Goal: Task Accomplishment & Management: Use online tool/utility

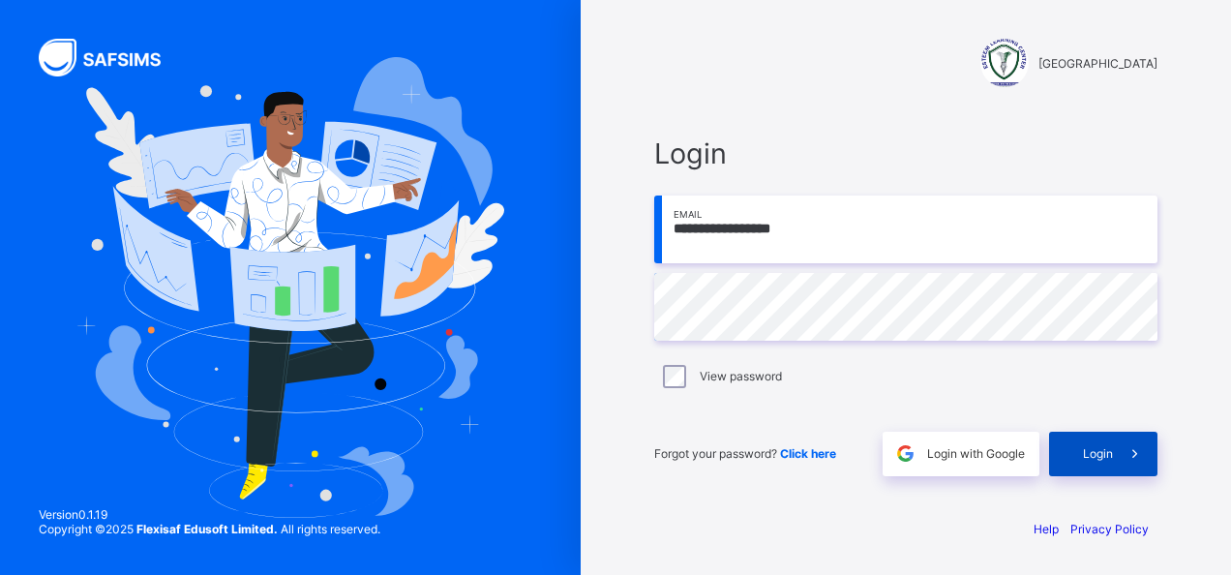
click at [1106, 459] on span "Login" at bounding box center [1098, 453] width 30 height 15
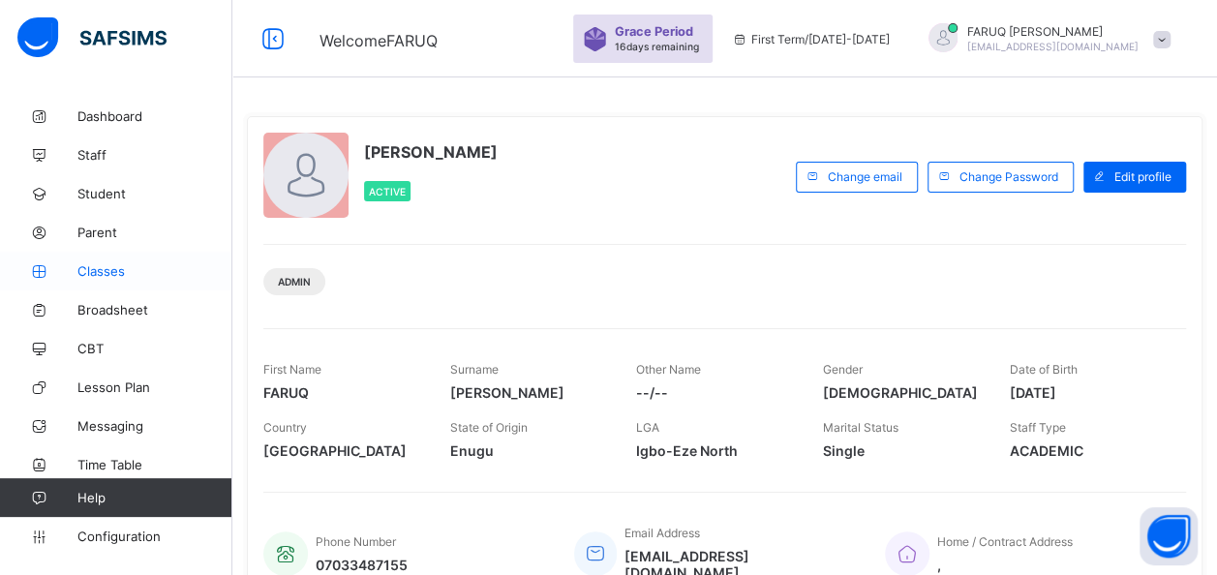
click at [99, 265] on span "Classes" at bounding box center [154, 270] width 155 height 15
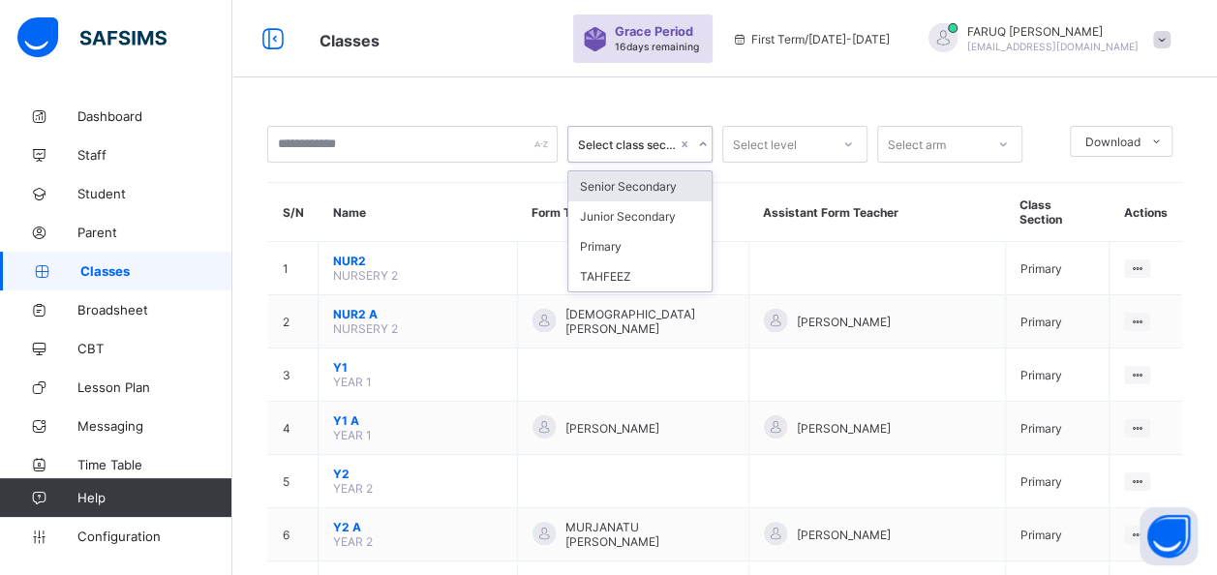
click at [707, 144] on icon at bounding box center [703, 144] width 12 height 19
click at [620, 215] on div "Junior Secondary" at bounding box center [639, 216] width 143 height 30
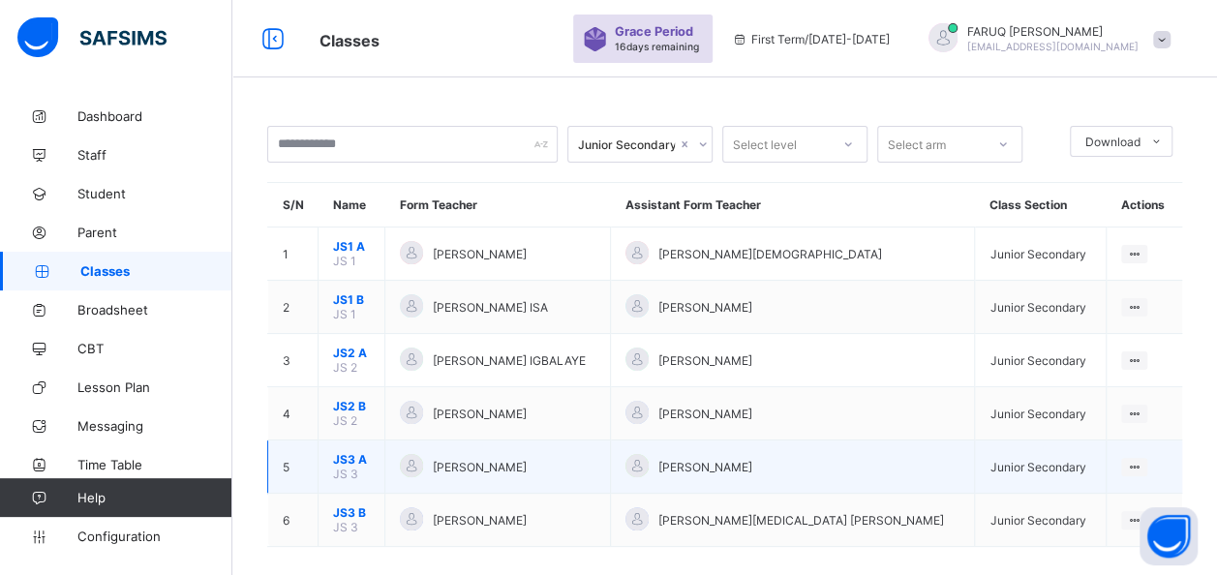
click at [480, 461] on span "[PERSON_NAME]" at bounding box center [480, 467] width 94 height 15
click at [1067, 495] on div "View Class" at bounding box center [1083, 504] width 110 height 19
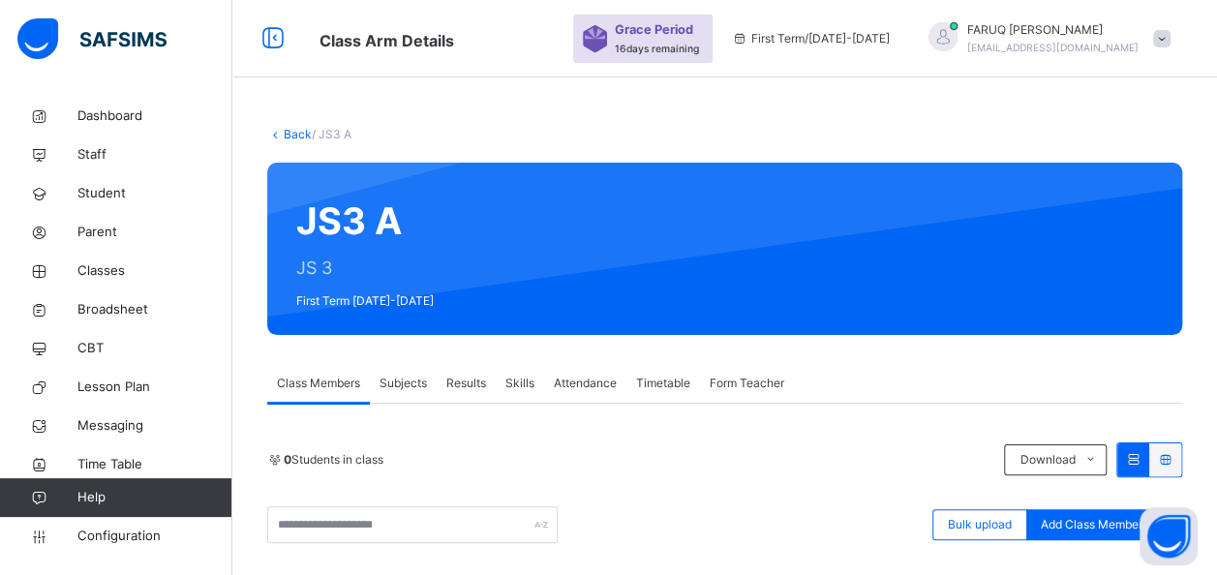
click at [287, 132] on link "Back" at bounding box center [298, 134] width 28 height 15
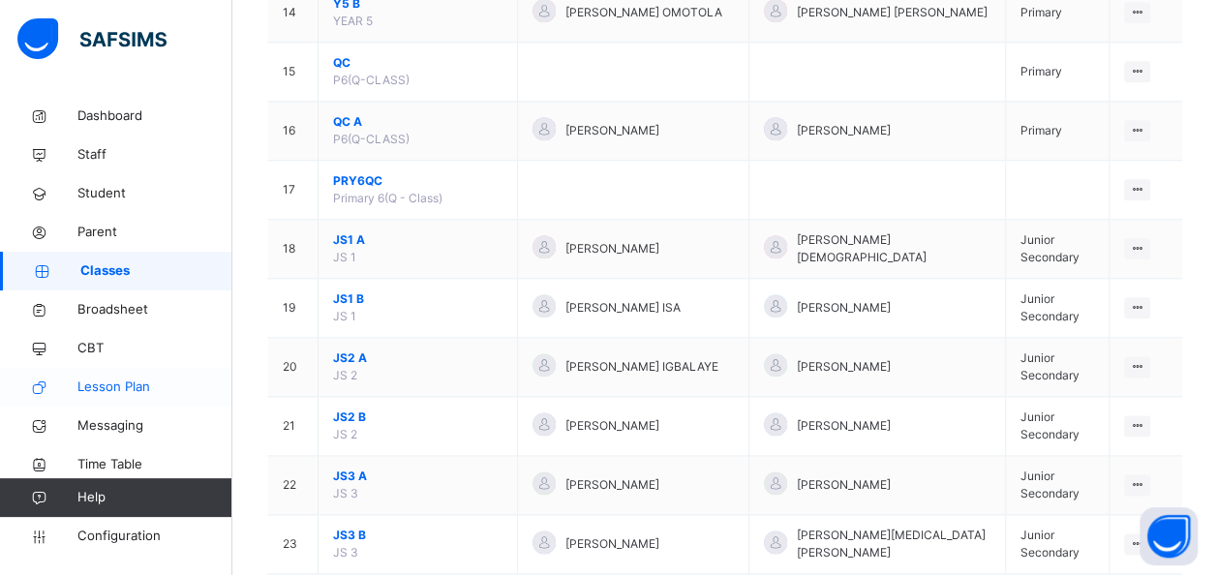
scroll to position [1101, 0]
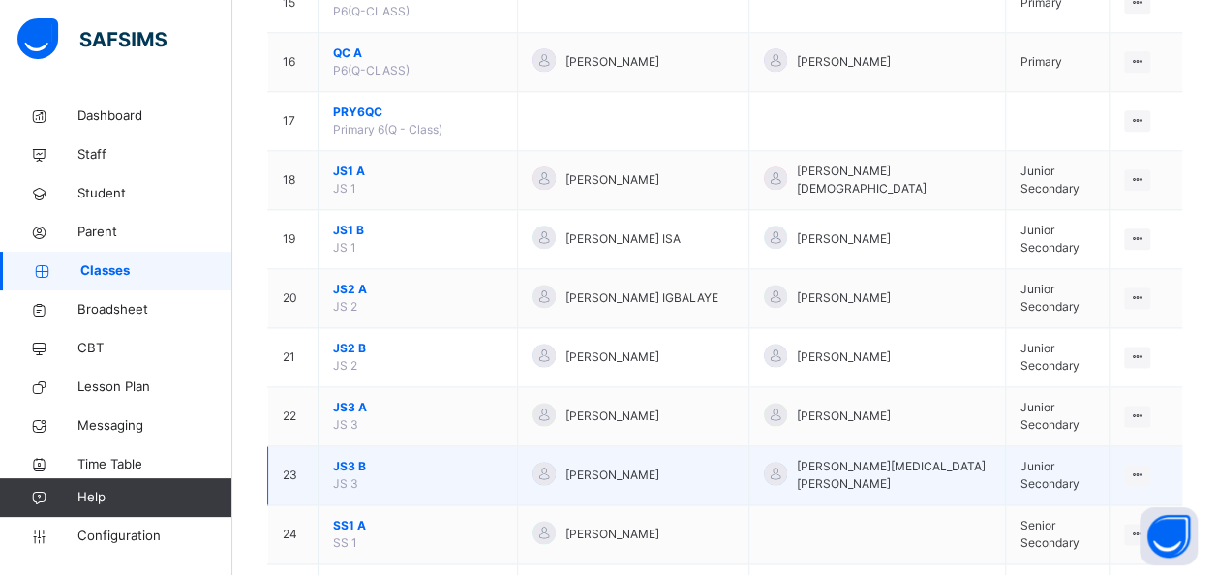
click at [379, 453] on td "JS3 B JS 3" at bounding box center [417, 475] width 199 height 59
click at [1067, 504] on div "View Class" at bounding box center [1086, 513] width 110 height 19
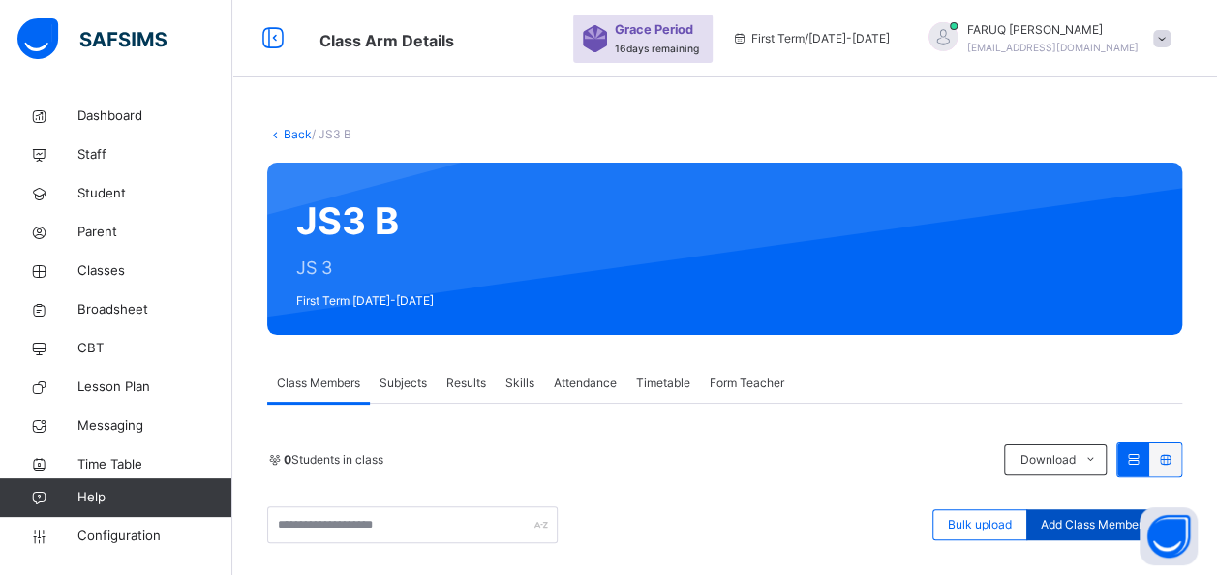
click at [1063, 514] on div "Add Class Members" at bounding box center [1094, 524] width 136 height 31
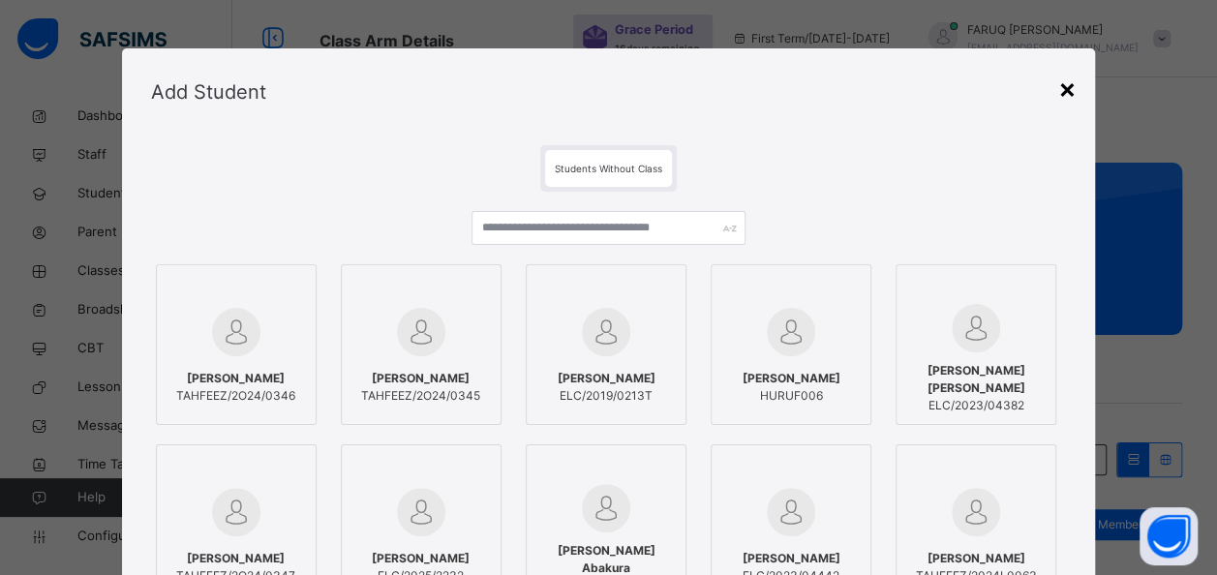
click at [1066, 89] on div "×" at bounding box center [1066, 88] width 18 height 41
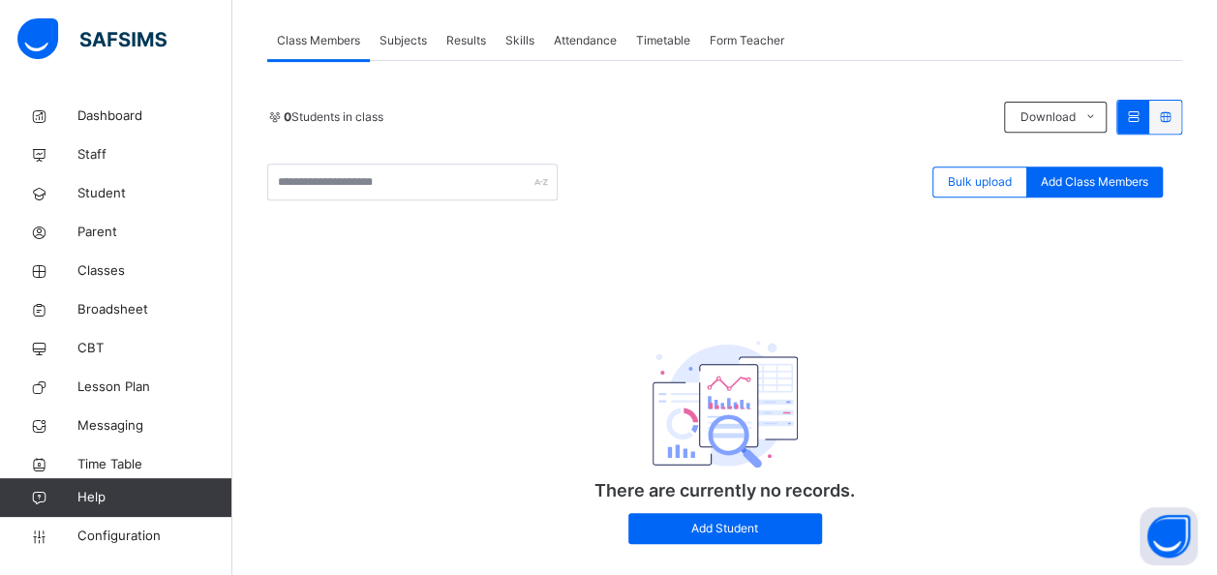
scroll to position [357, 0]
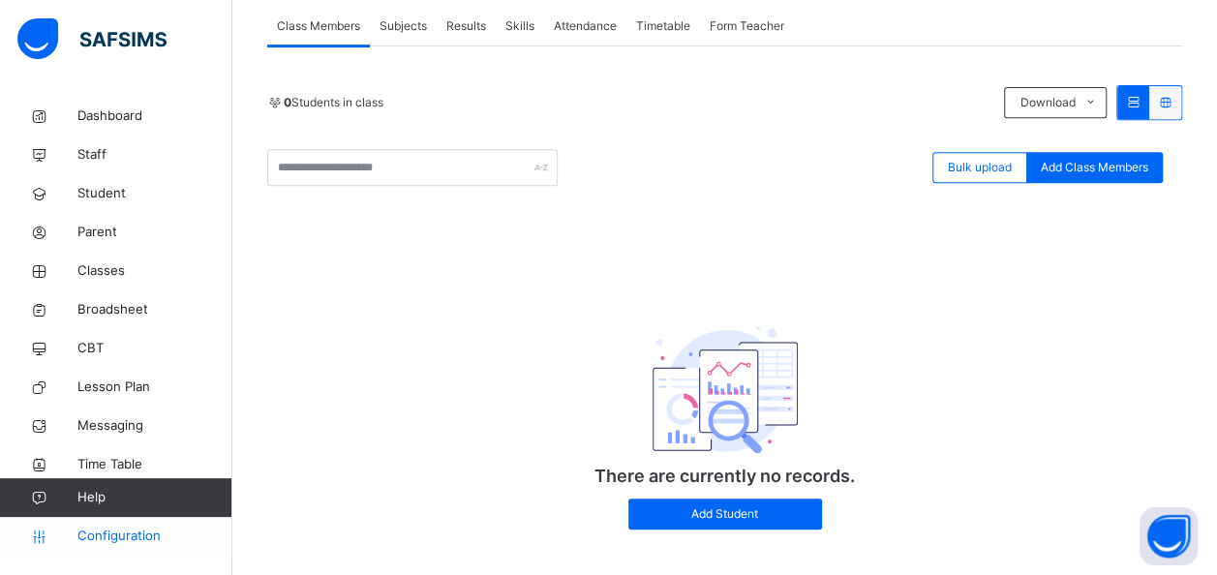
click at [135, 529] on span "Configuration" at bounding box center [154, 536] width 154 height 19
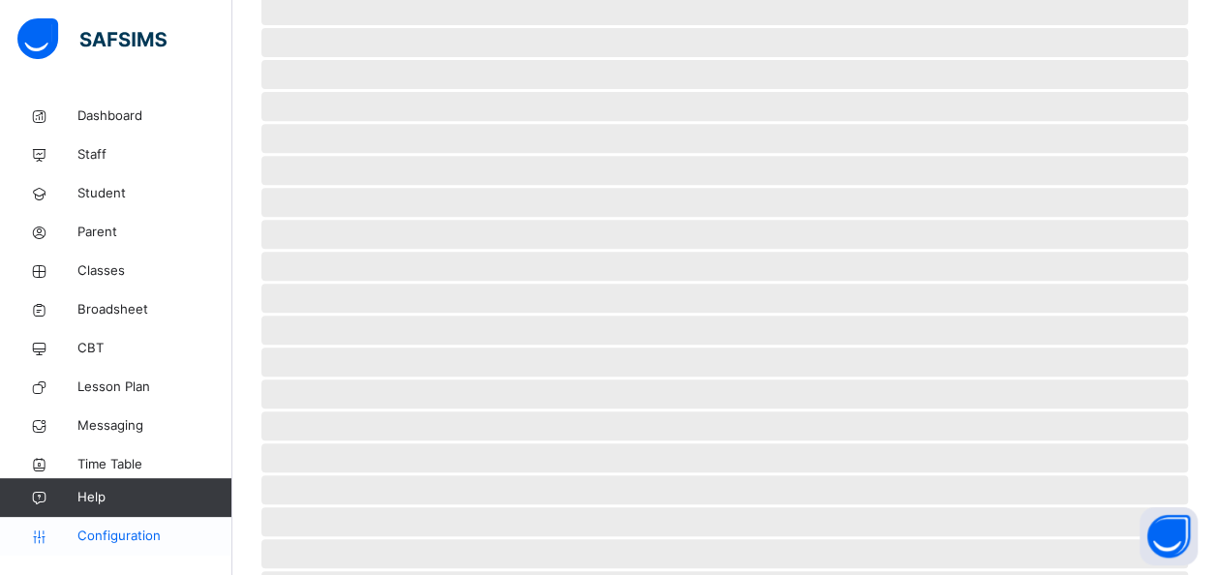
scroll to position [329, 0]
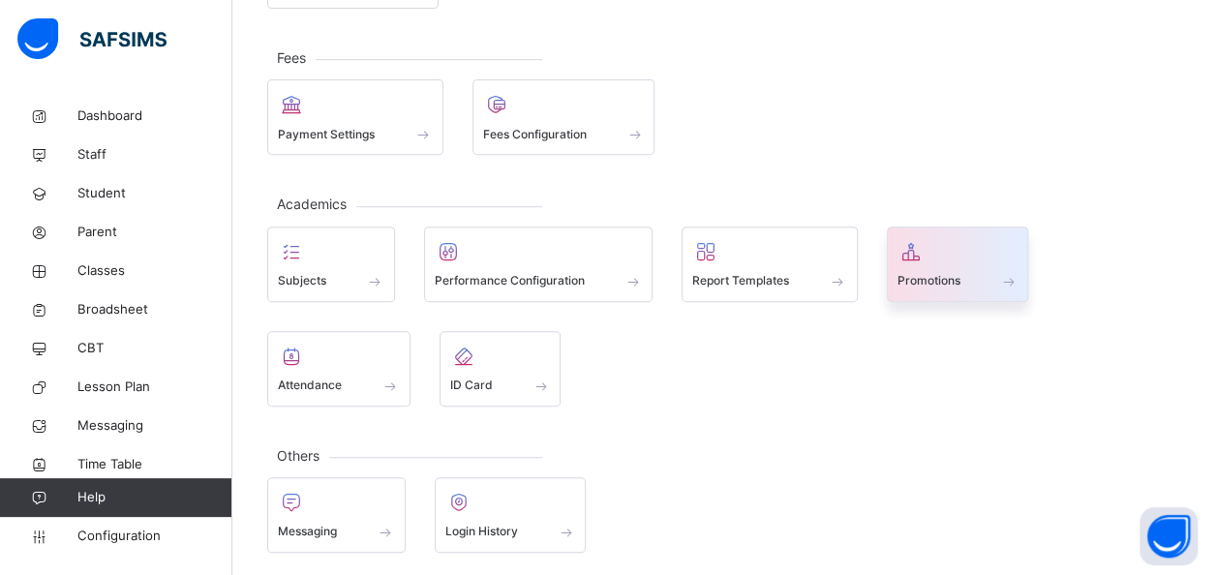
click at [971, 266] on span at bounding box center [957, 268] width 121 height 5
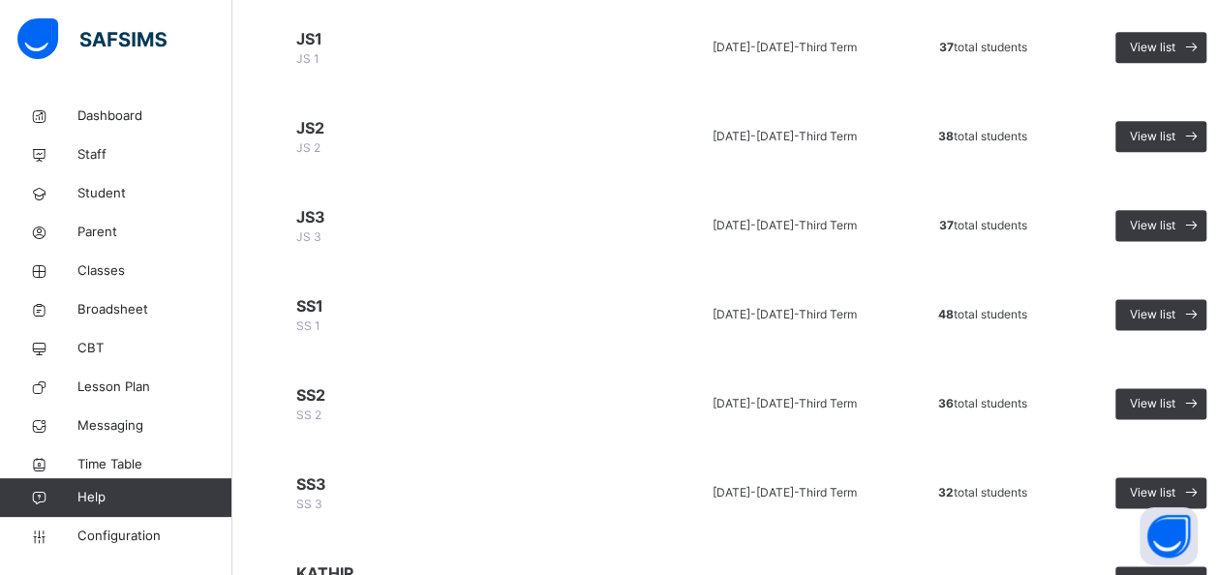
scroll to position [1129, 0]
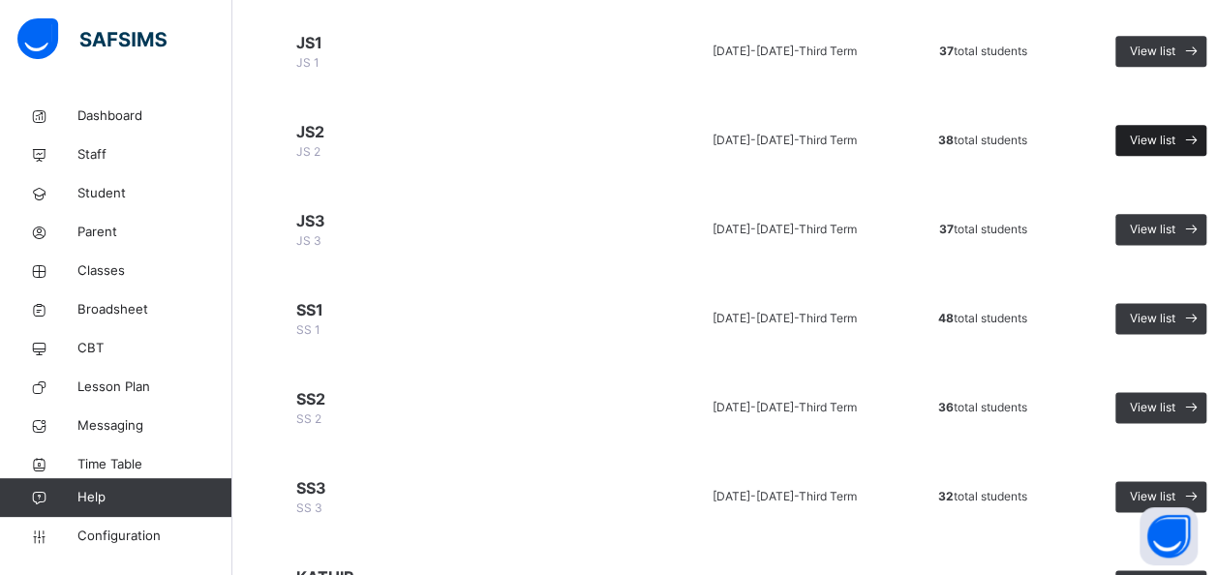
click at [1160, 132] on span "View list" at bounding box center [1152, 140] width 45 height 17
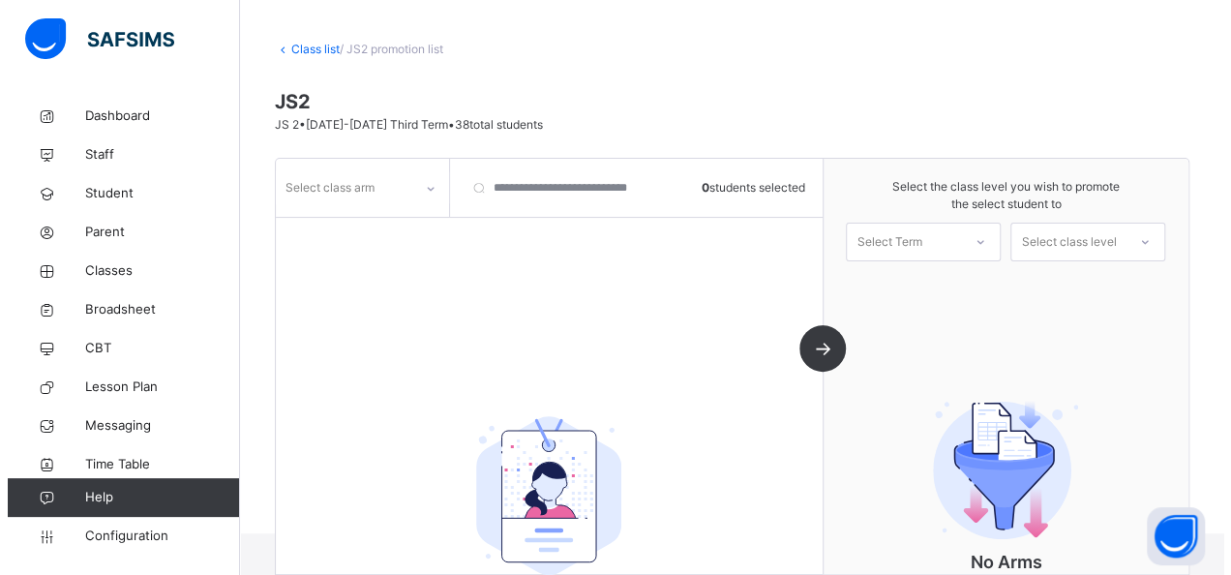
scroll to position [42, 0]
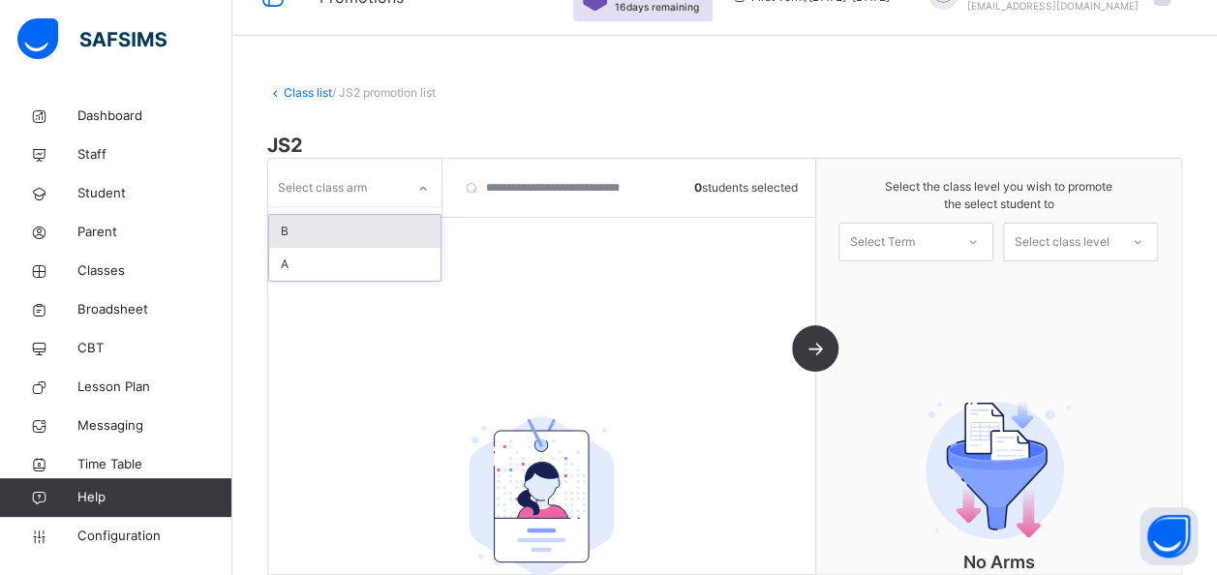
click at [419, 188] on icon at bounding box center [423, 188] width 12 height 19
click at [319, 270] on div "A" at bounding box center [354, 264] width 171 height 33
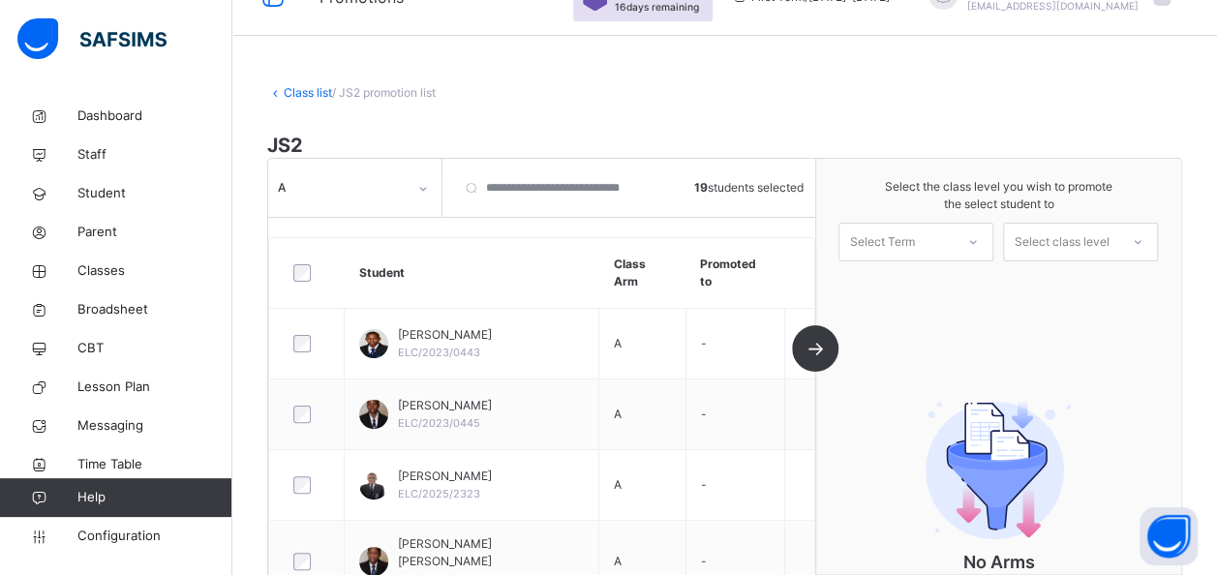
click at [972, 242] on div at bounding box center [972, 242] width 35 height 33
click at [936, 286] on div "First Term [DATE]-[DATE]" at bounding box center [915, 295] width 153 height 50
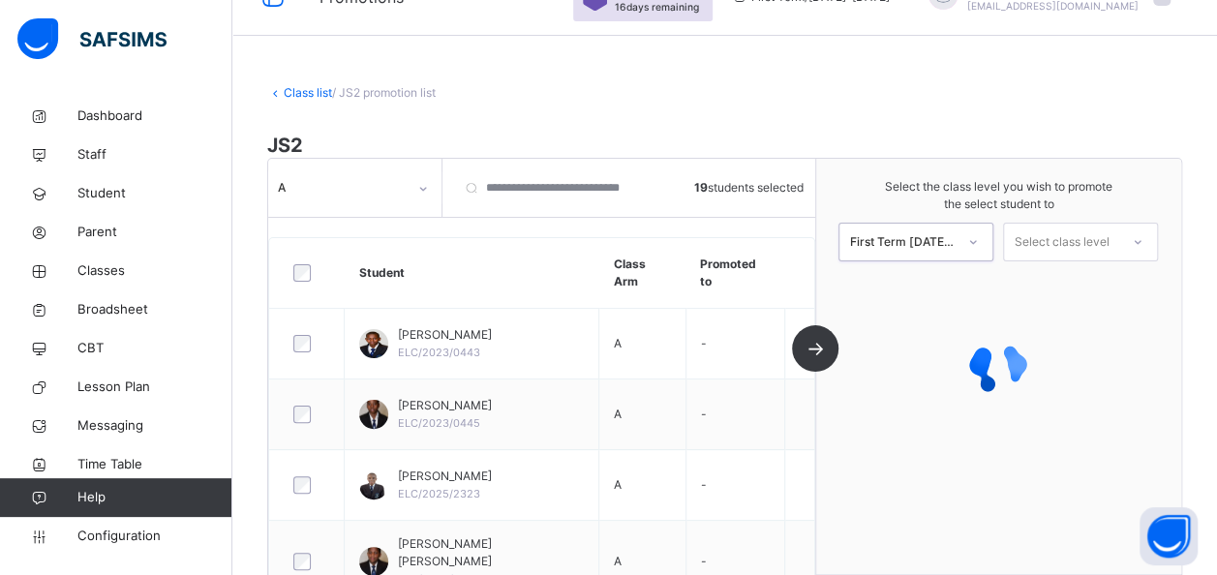
click at [1139, 242] on div at bounding box center [1137, 242] width 35 height 33
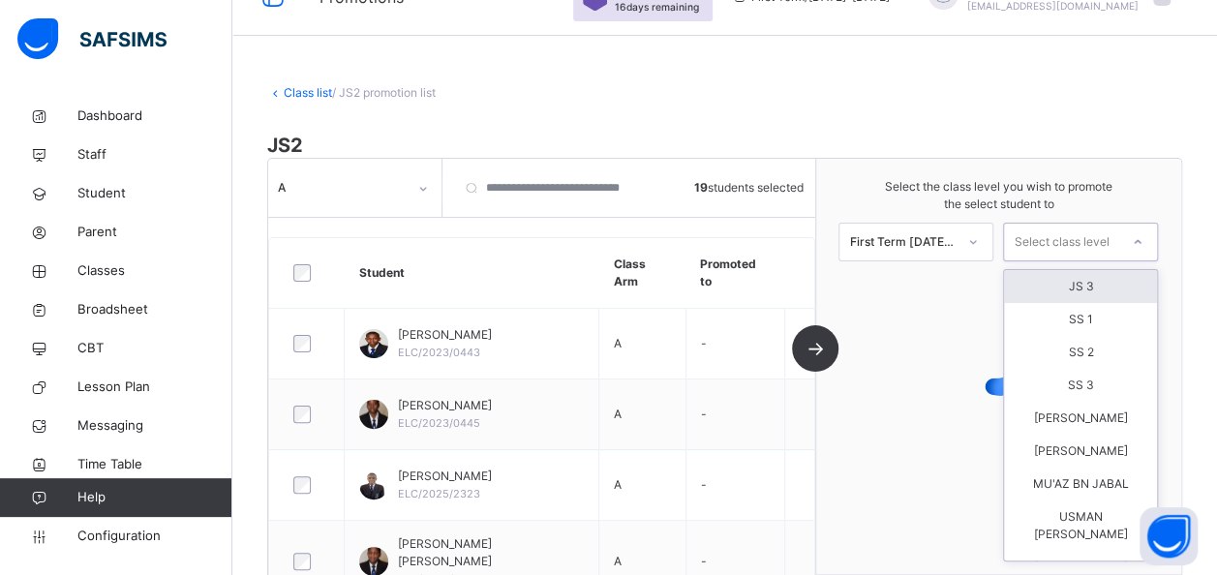
click at [1093, 288] on div "JS 3" at bounding box center [1080, 286] width 153 height 33
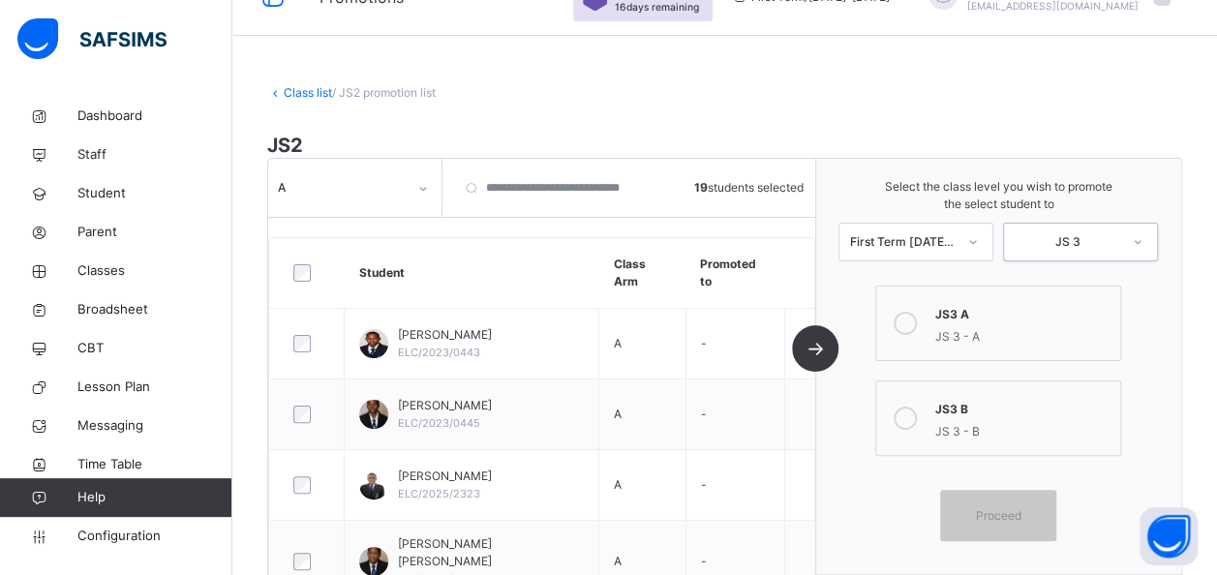
click at [1032, 315] on div "JS3 A" at bounding box center [1022, 312] width 176 height 22
click at [987, 501] on div "Proceed" at bounding box center [998, 515] width 116 height 51
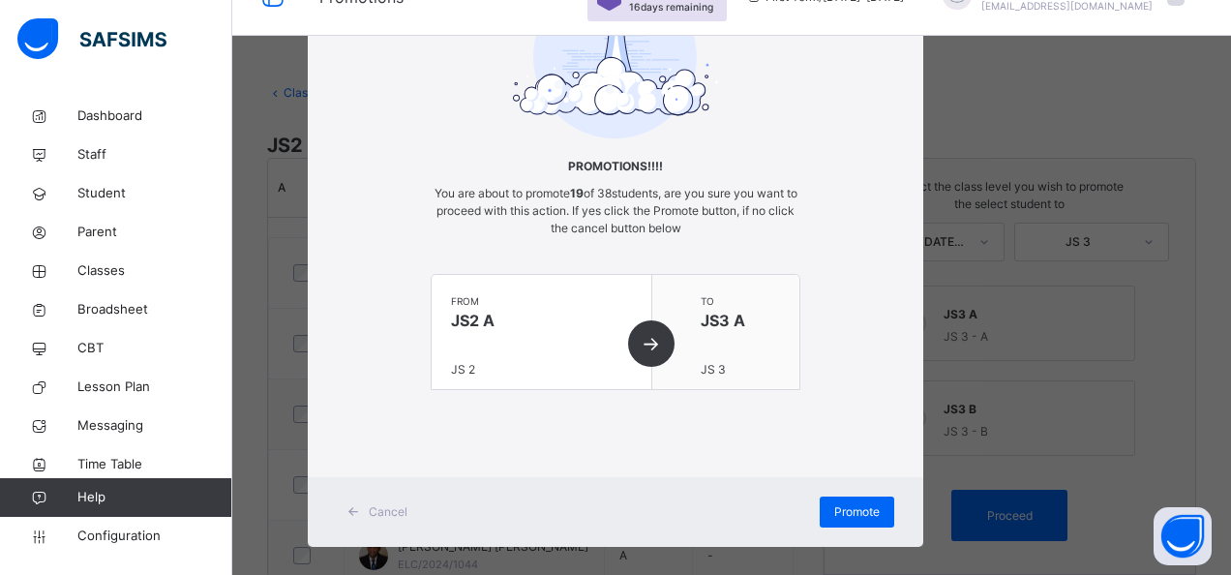
scroll to position [163, 0]
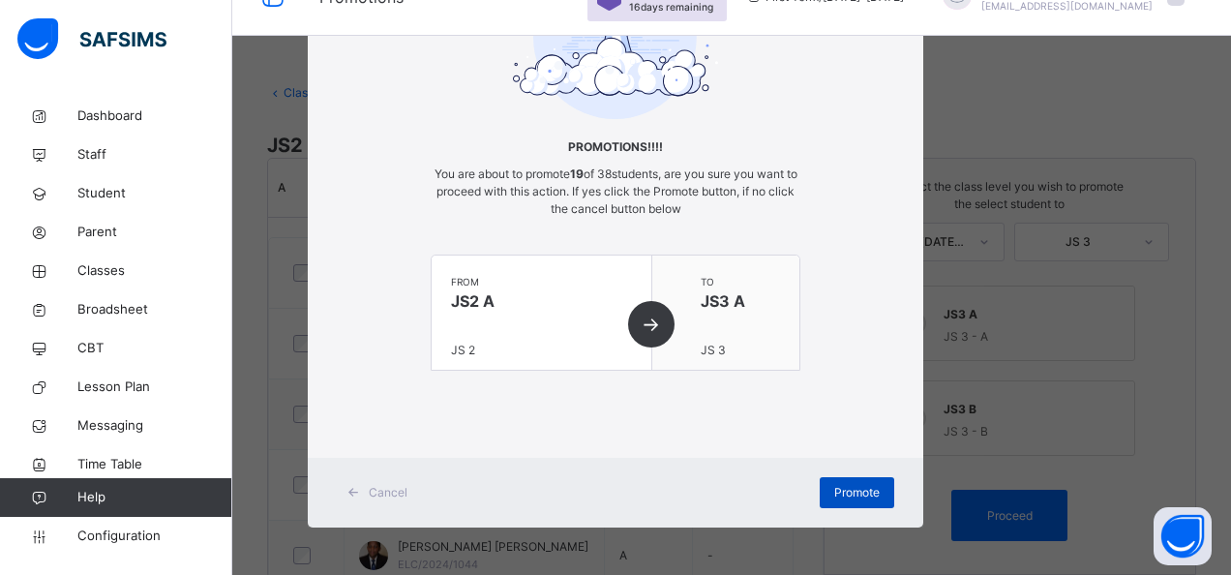
click at [857, 496] on span "Promote" at bounding box center [856, 492] width 45 height 17
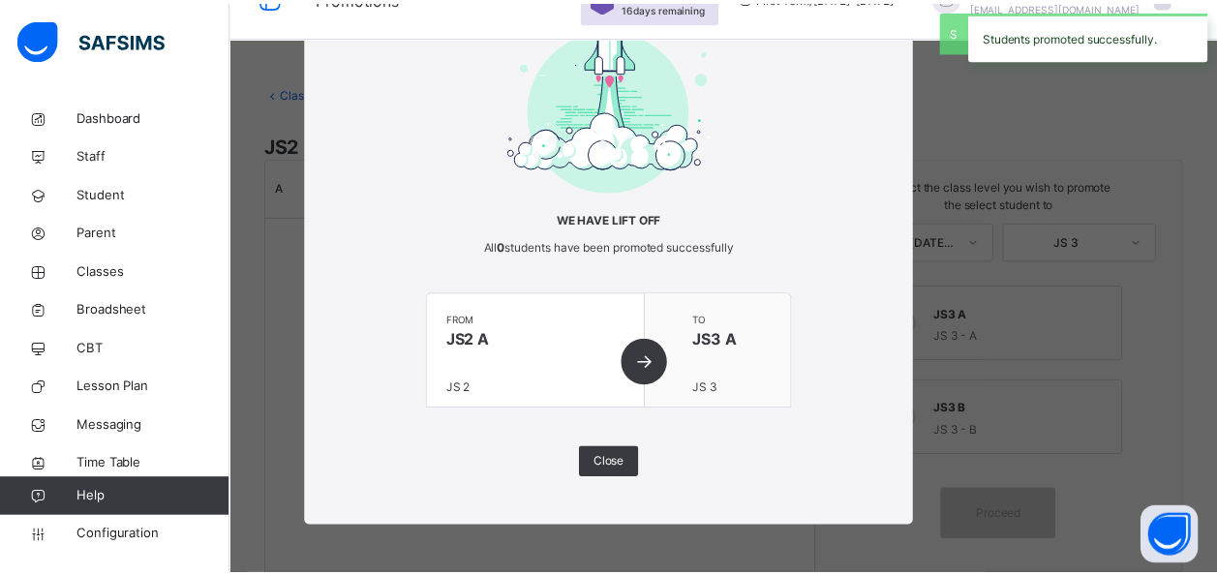
scroll to position [89, 0]
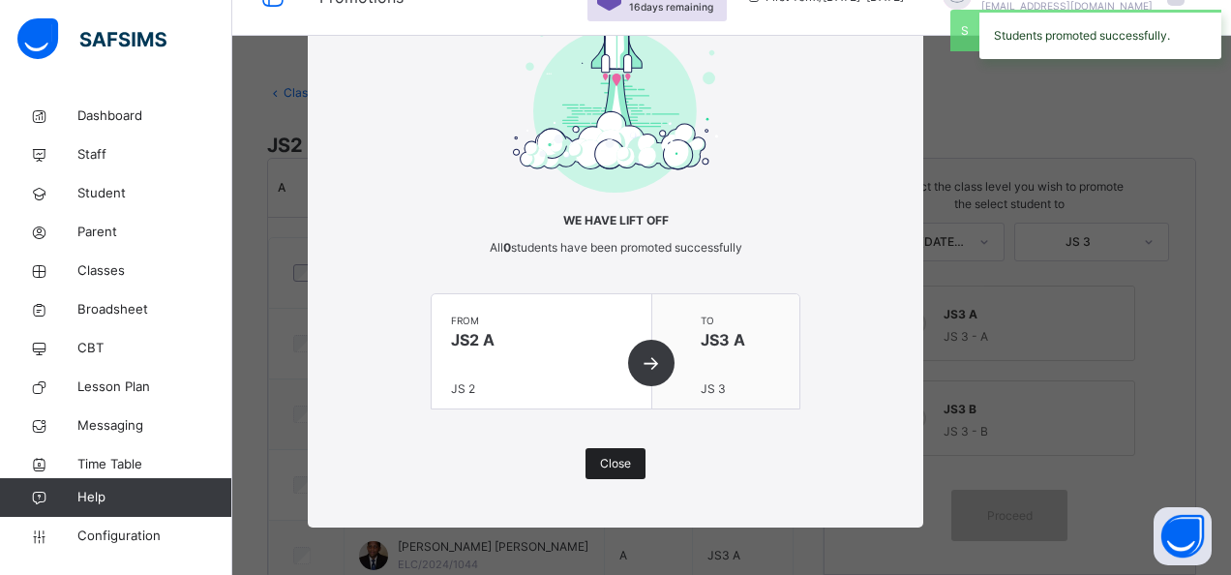
click at [610, 462] on span "Close" at bounding box center [615, 463] width 31 height 17
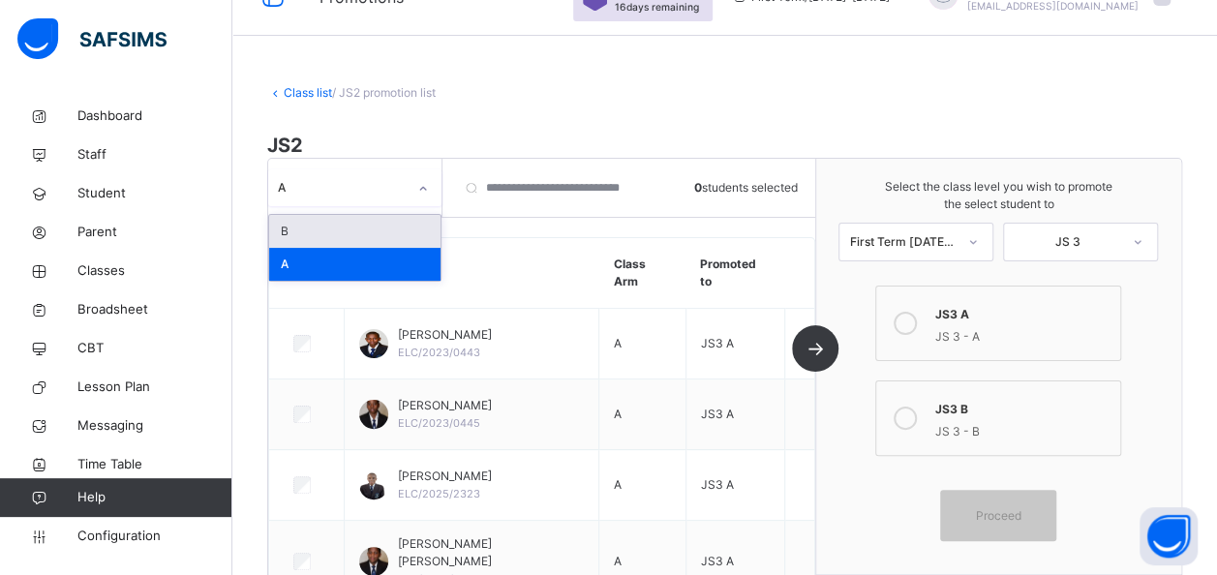
click at [422, 191] on icon at bounding box center [423, 188] width 12 height 19
click at [372, 223] on div "B" at bounding box center [354, 231] width 171 height 33
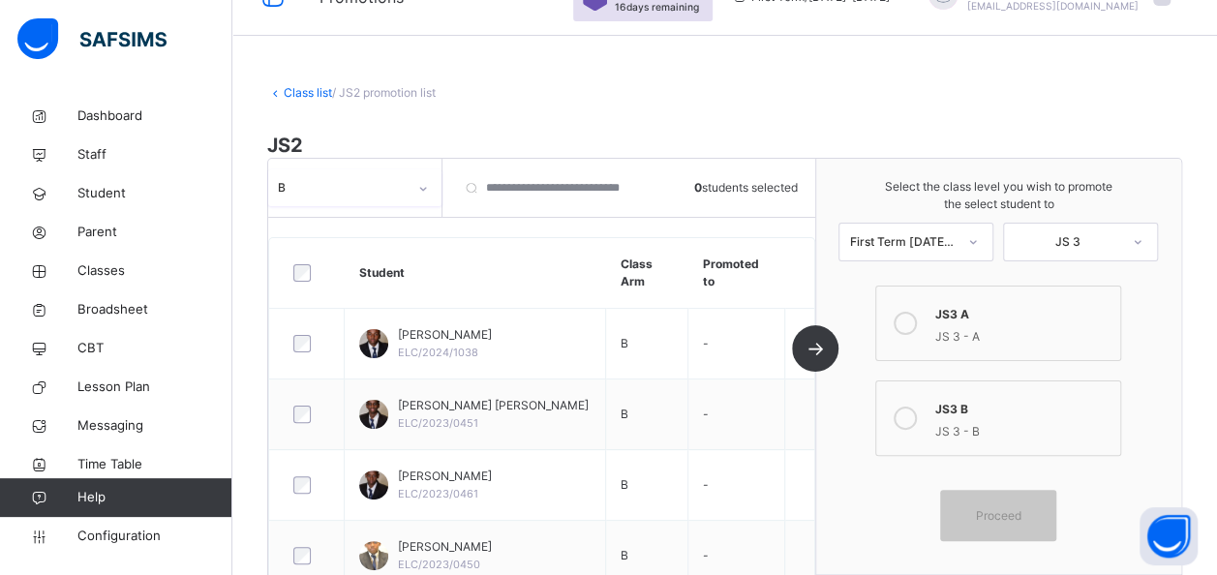
click at [980, 422] on div "JS 3 - B" at bounding box center [1022, 429] width 176 height 22
click at [970, 428] on div "JS 3 - B" at bounding box center [1022, 429] width 176 height 22
click at [975, 247] on div at bounding box center [972, 242] width 35 height 33
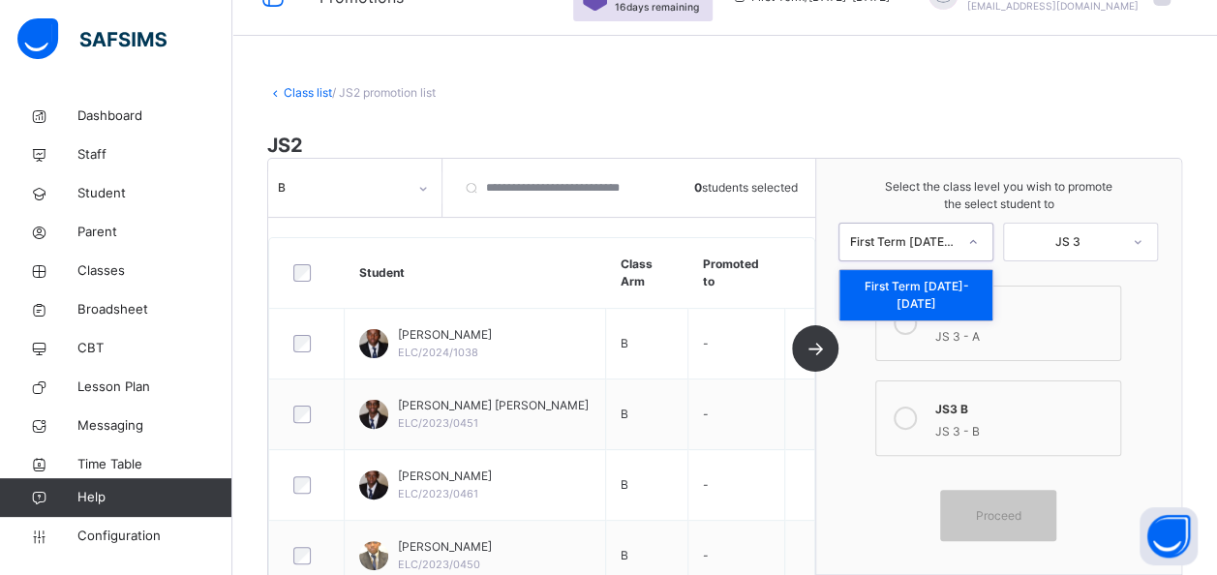
click at [941, 279] on div "First Term [DATE]-[DATE]" at bounding box center [915, 295] width 153 height 50
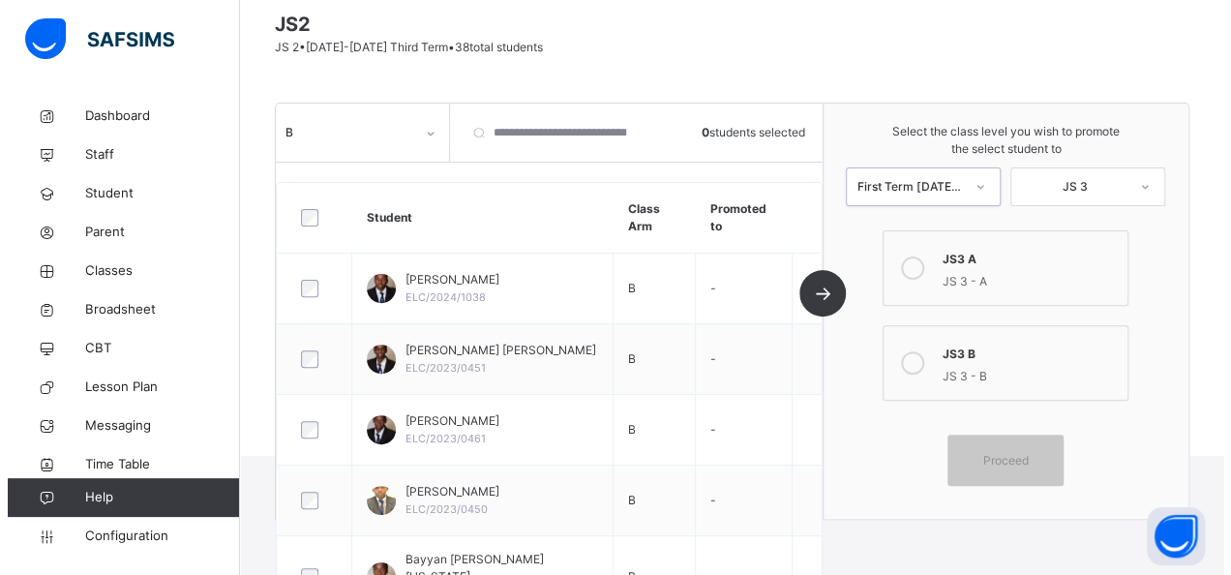
scroll to position [164, 0]
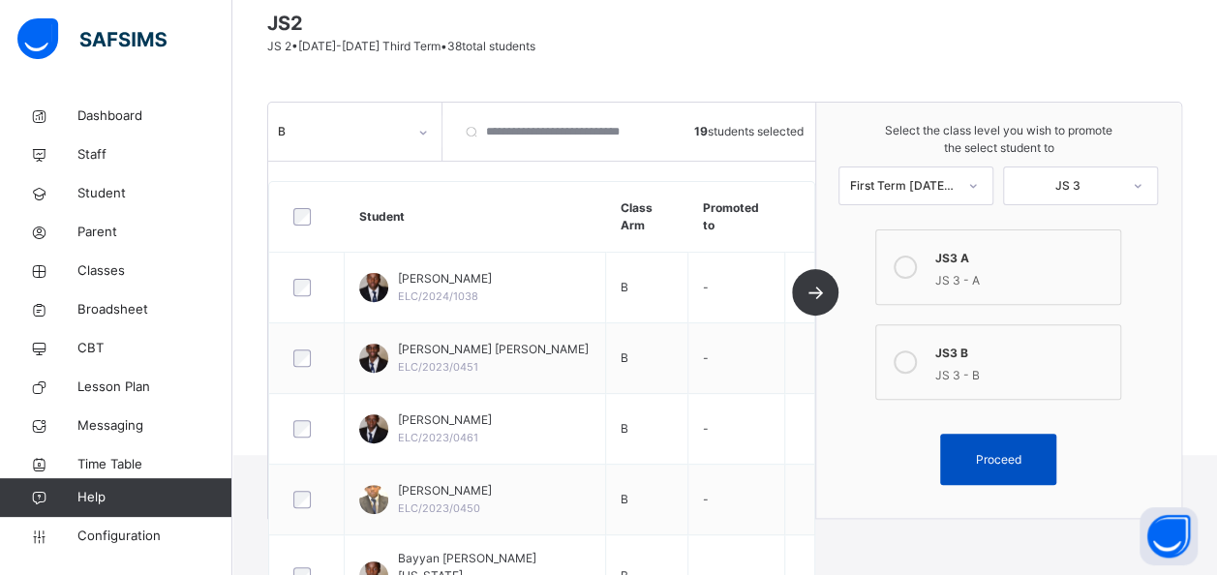
click at [991, 451] on span "Proceed" at bounding box center [998, 459] width 45 height 17
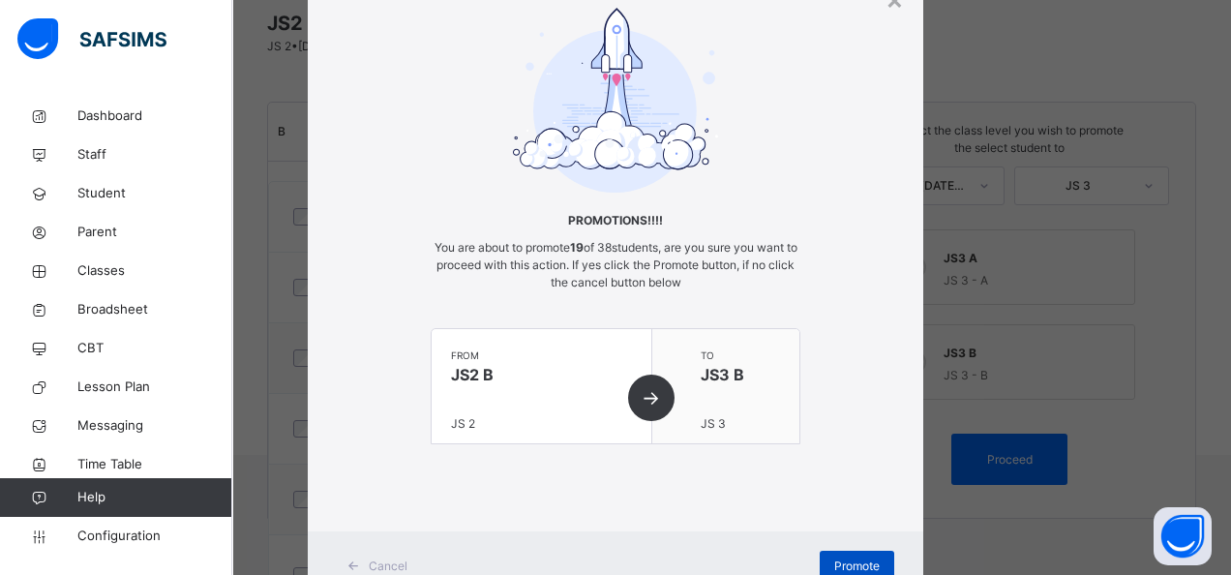
click at [856, 558] on span "Promote" at bounding box center [856, 566] width 45 height 17
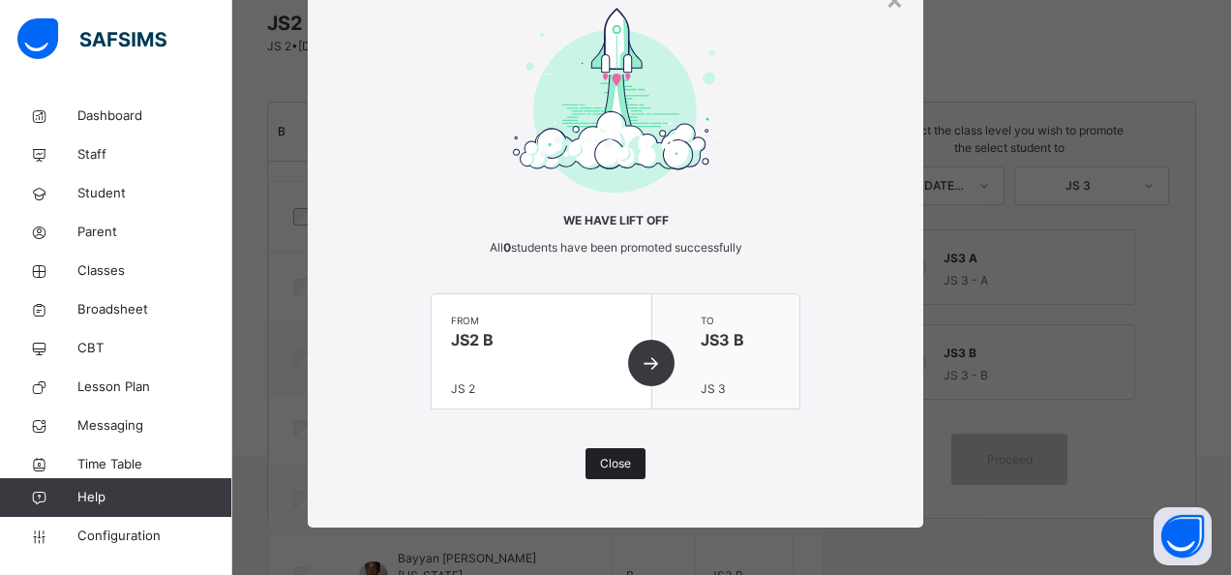
click at [625, 465] on span "Close" at bounding box center [615, 463] width 31 height 17
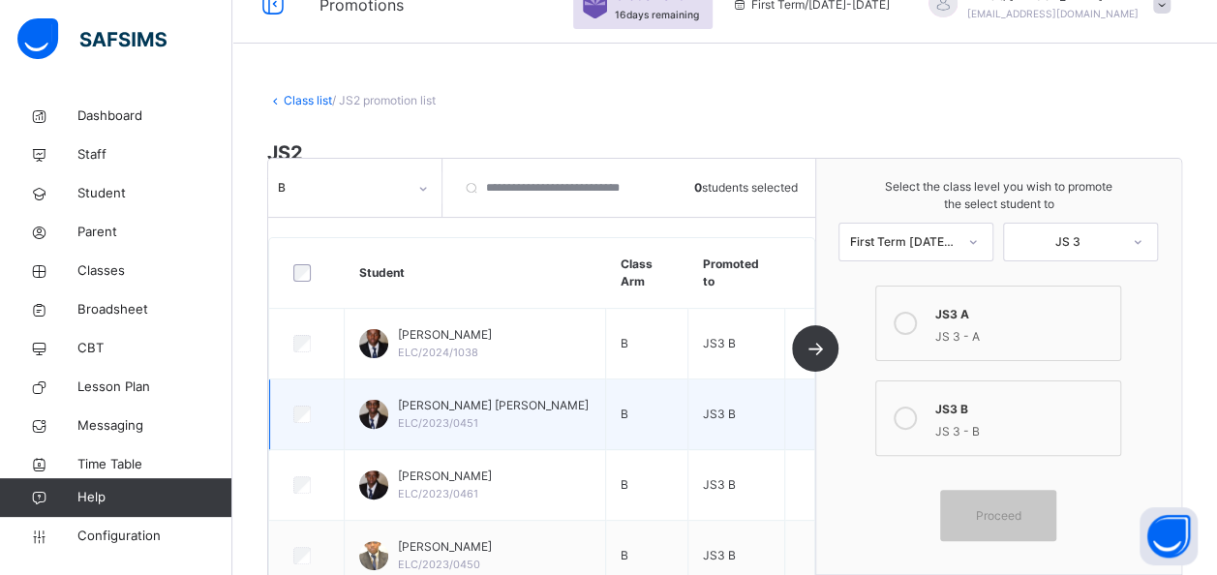
scroll to position [0, 0]
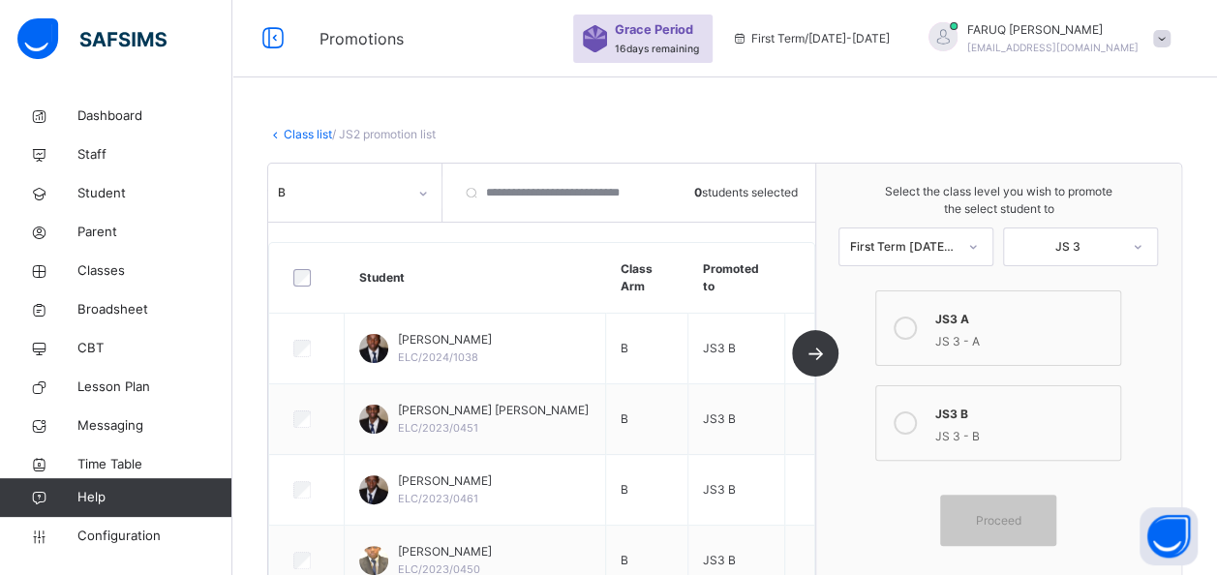
click at [298, 128] on link "Class list" at bounding box center [308, 134] width 48 height 15
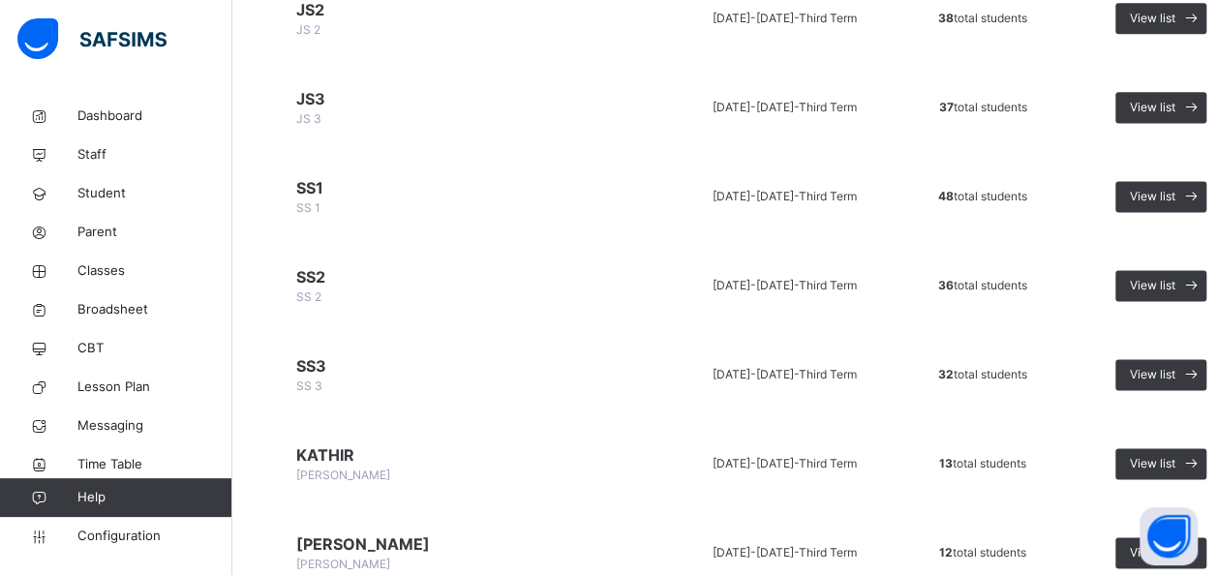
scroll to position [1252, 0]
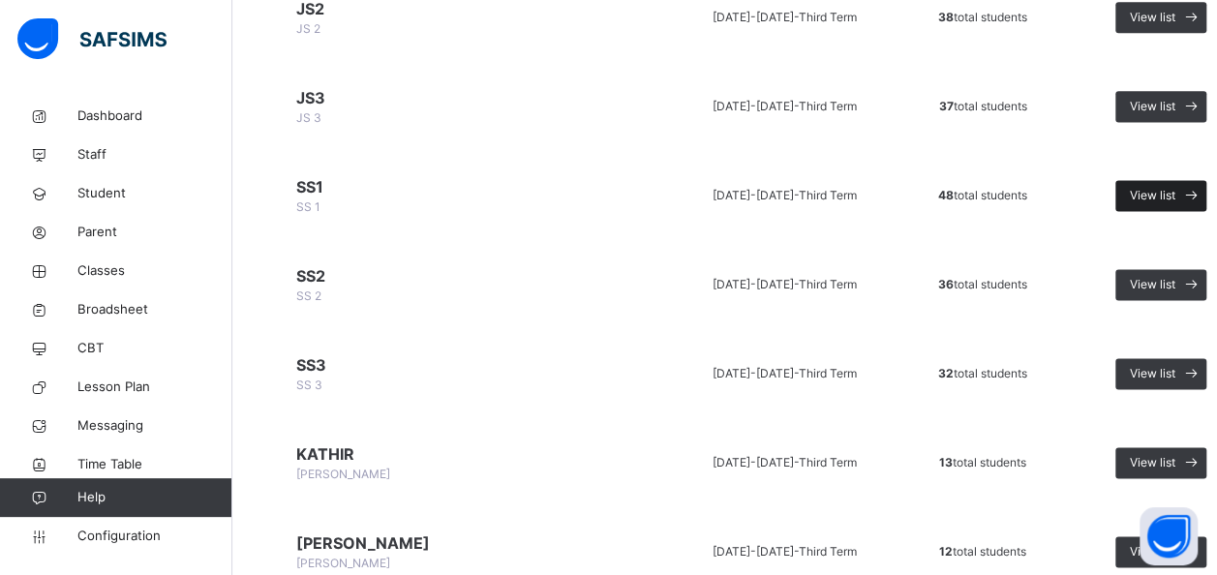
click at [1152, 198] on span "View list" at bounding box center [1152, 195] width 45 height 17
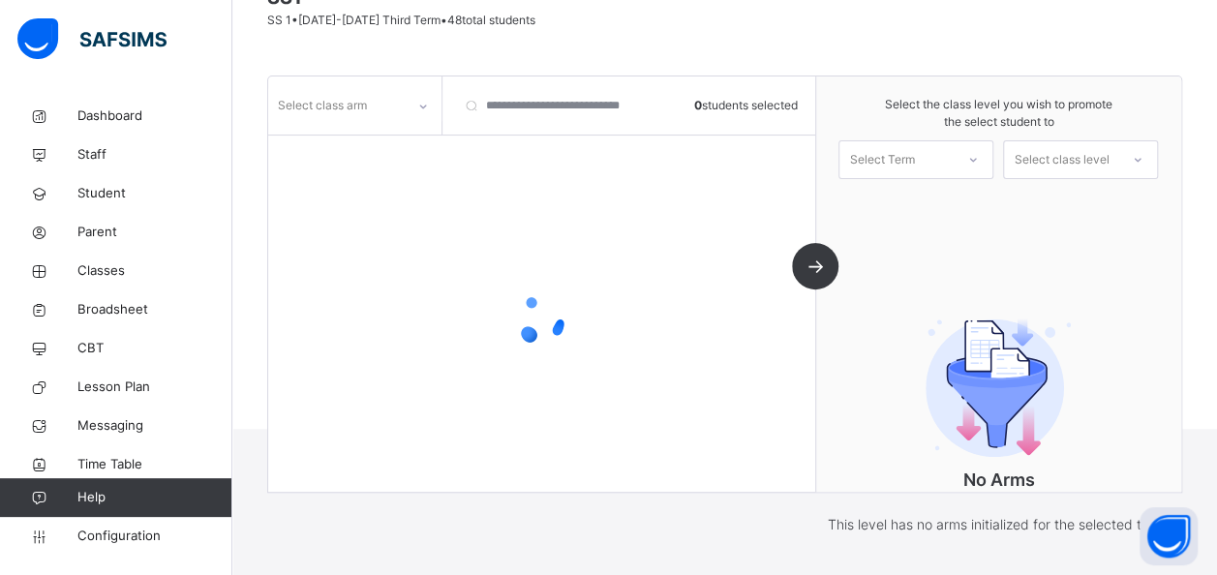
scroll to position [248, 0]
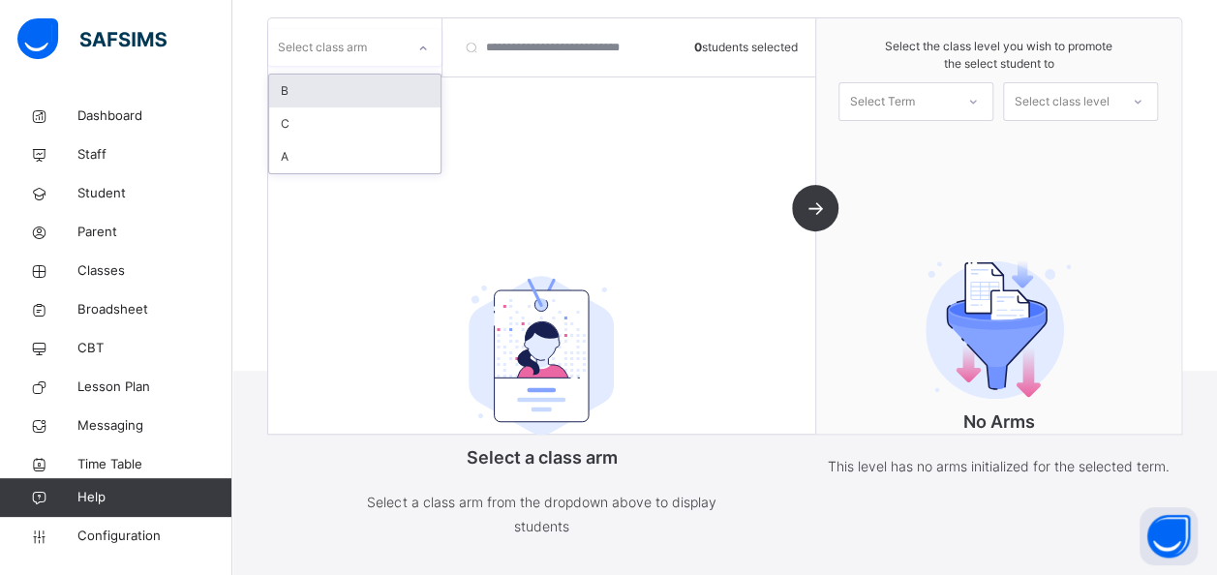
click at [414, 44] on div at bounding box center [423, 48] width 33 height 31
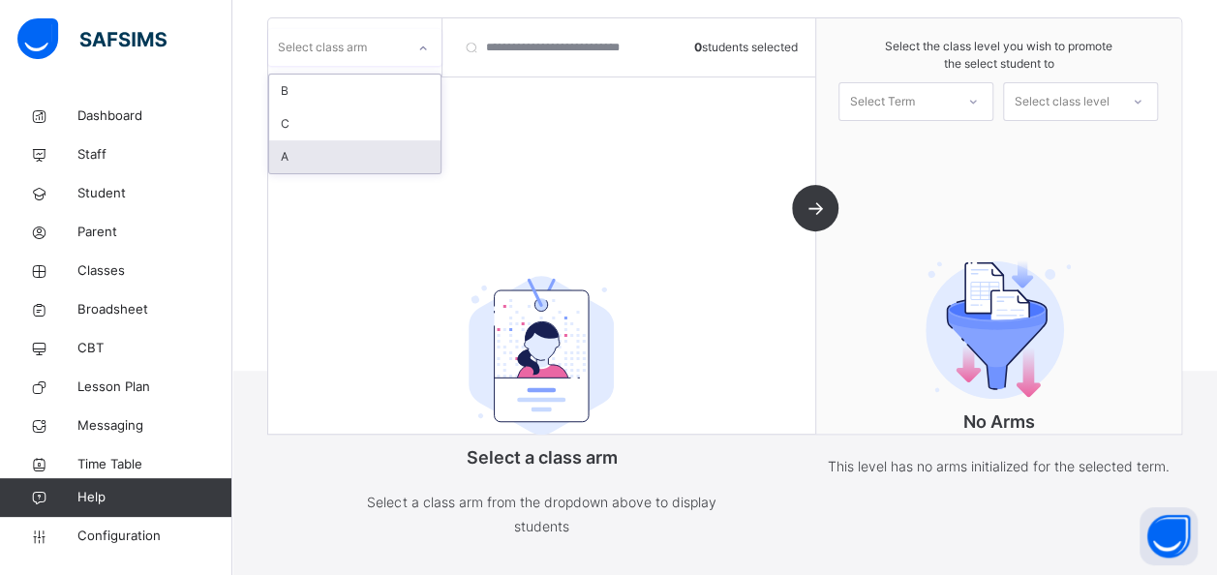
click at [296, 150] on div "A" at bounding box center [354, 156] width 171 height 33
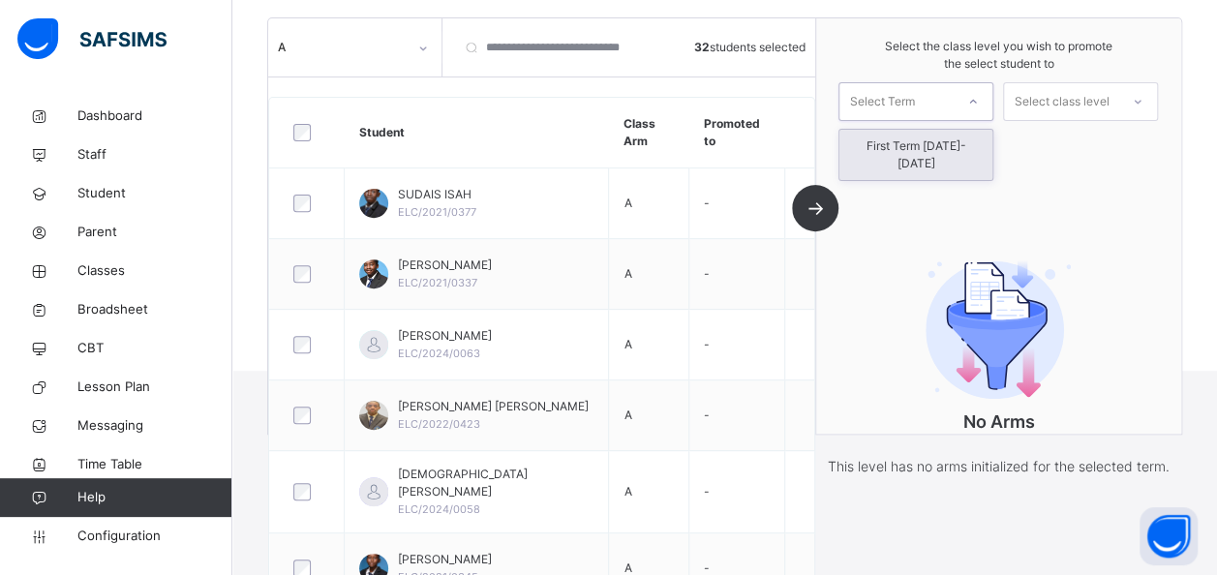
click at [979, 97] on icon at bounding box center [973, 101] width 12 height 19
click at [932, 143] on div "First Term [DATE]-[DATE]" at bounding box center [915, 155] width 153 height 50
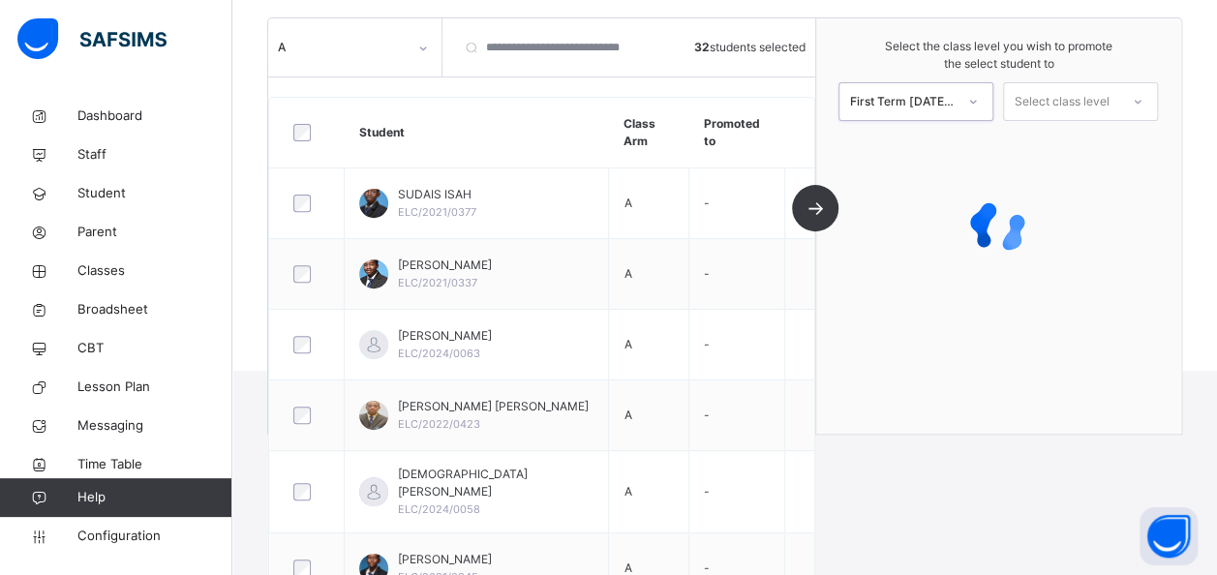
click at [1143, 99] on icon at bounding box center [1138, 101] width 12 height 19
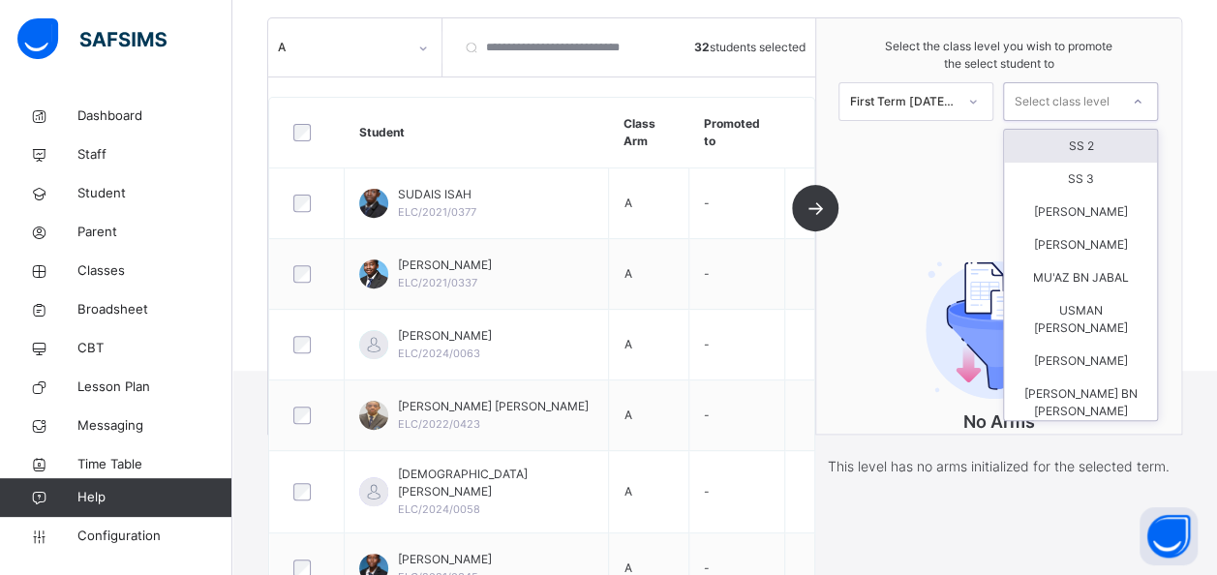
click at [1104, 143] on div "SS 2" at bounding box center [1080, 146] width 153 height 33
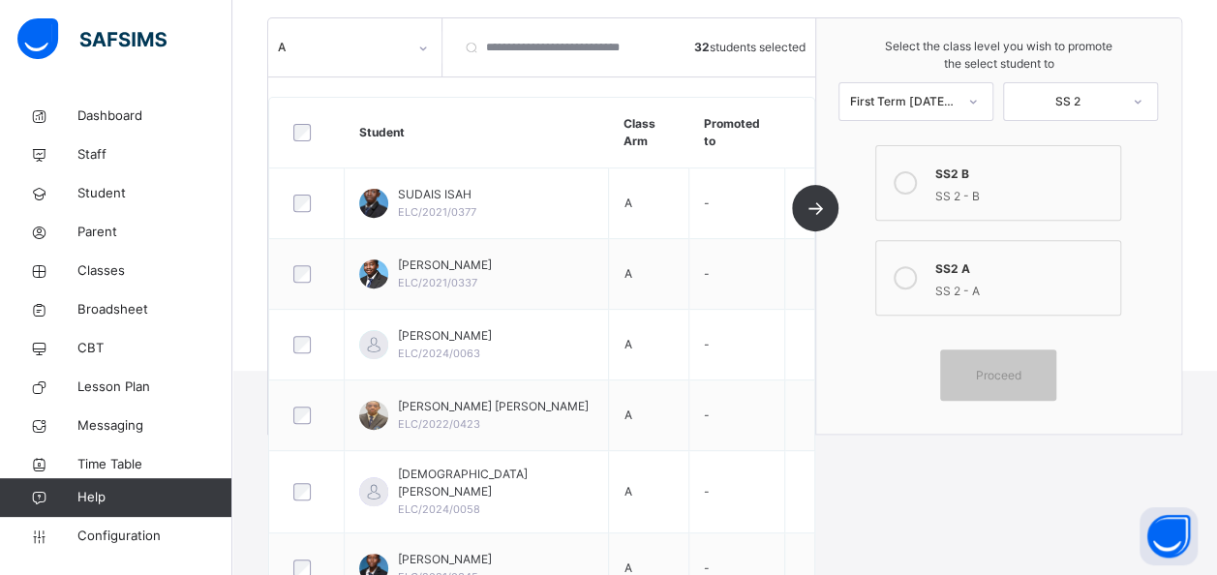
click at [912, 273] on icon at bounding box center [905, 277] width 23 height 23
click at [998, 369] on span "Proceed" at bounding box center [998, 375] width 45 height 17
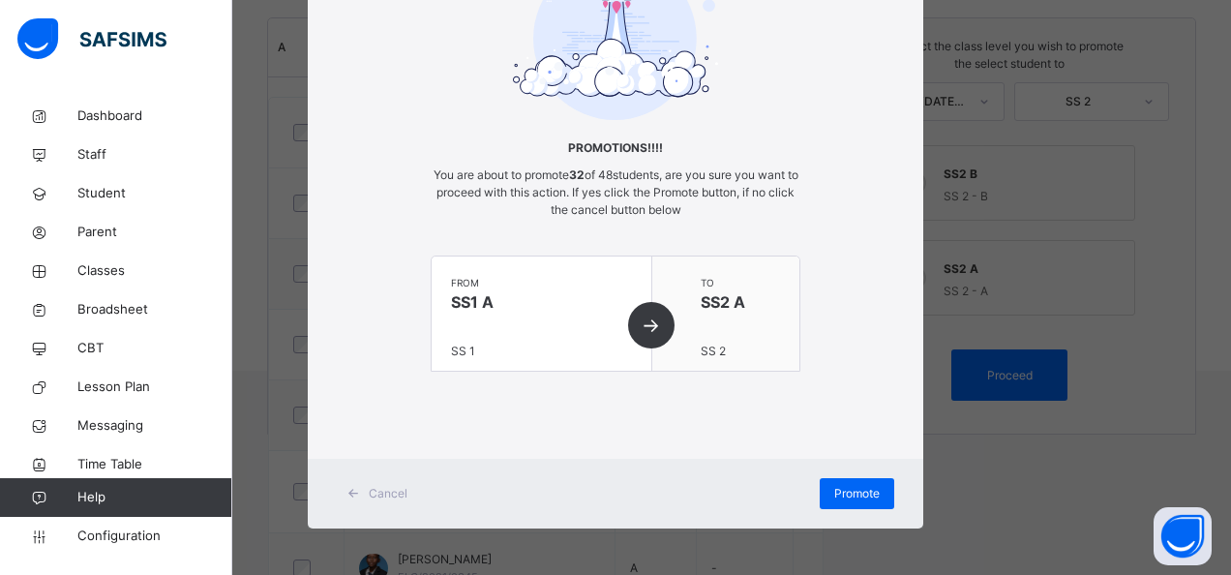
scroll to position [163, 0]
click at [852, 492] on span "Promote" at bounding box center [856, 492] width 45 height 17
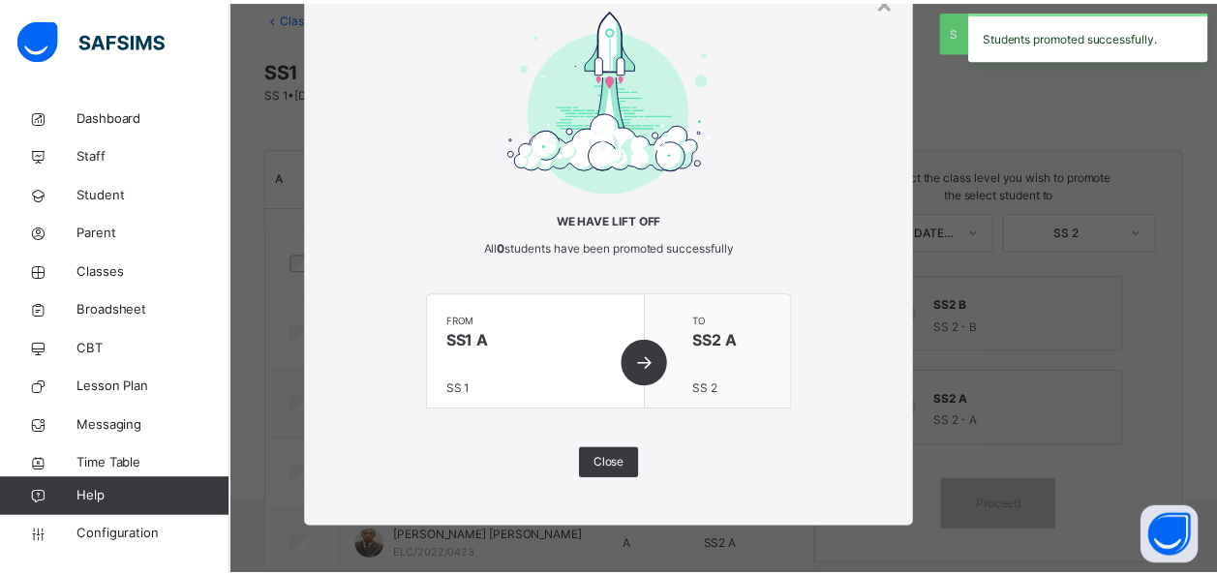
scroll to position [248, 0]
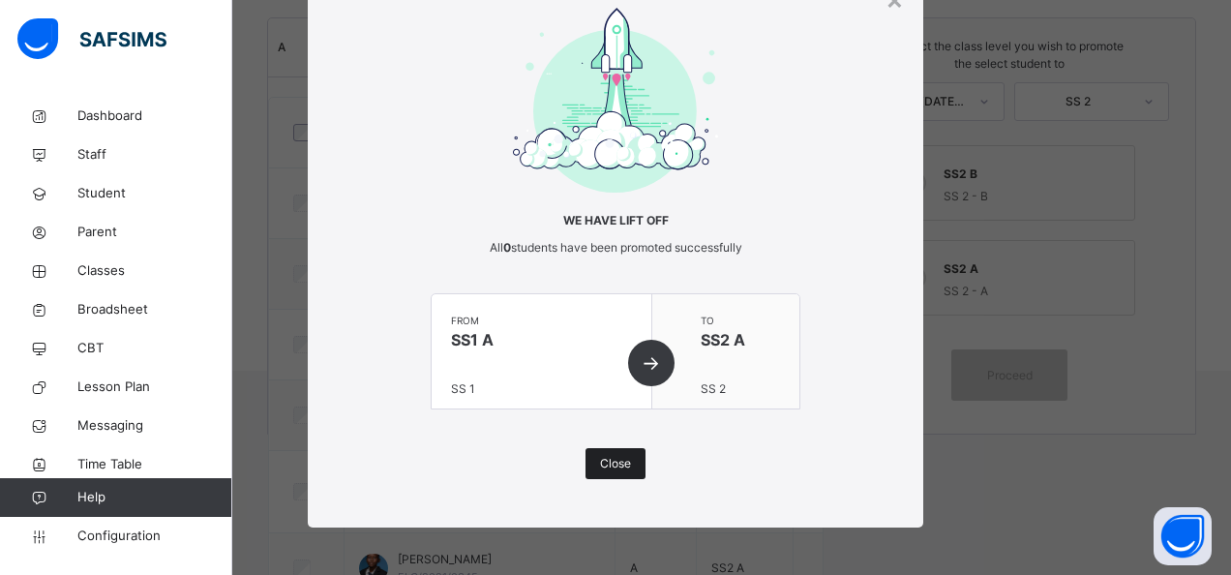
click at [610, 459] on span "Close" at bounding box center [615, 463] width 31 height 17
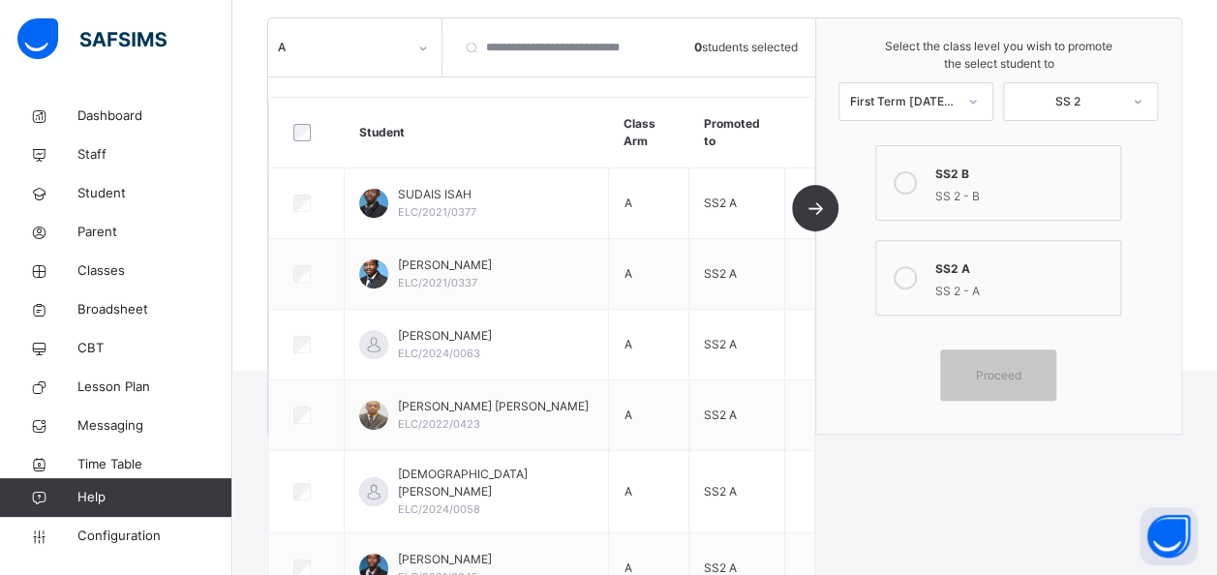
click at [414, 50] on div at bounding box center [423, 48] width 33 height 31
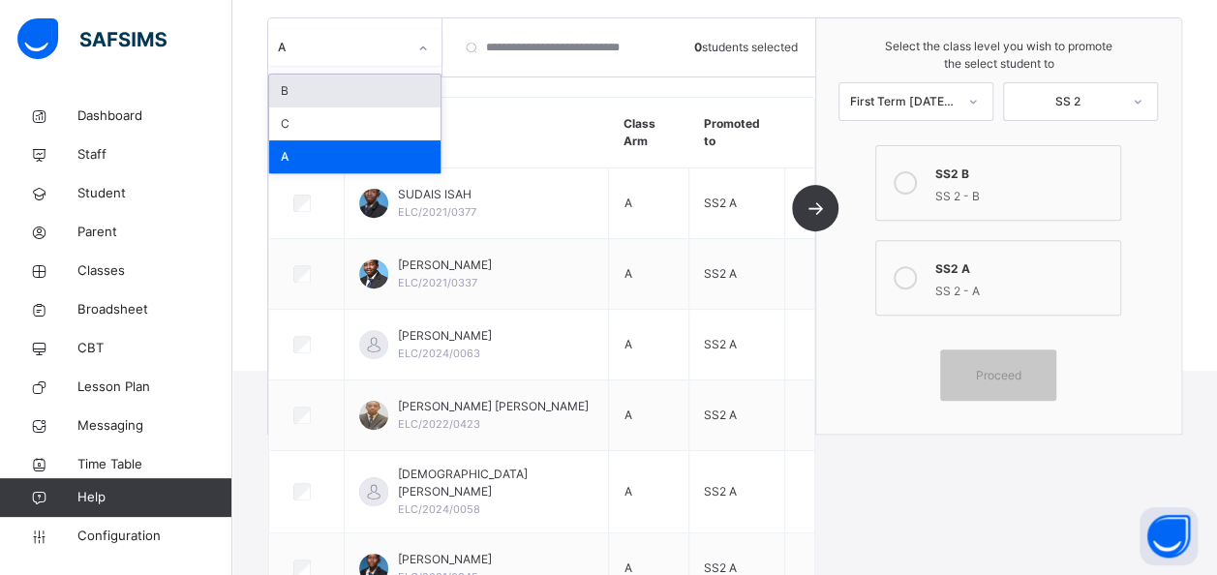
click at [337, 79] on div "B" at bounding box center [354, 91] width 171 height 33
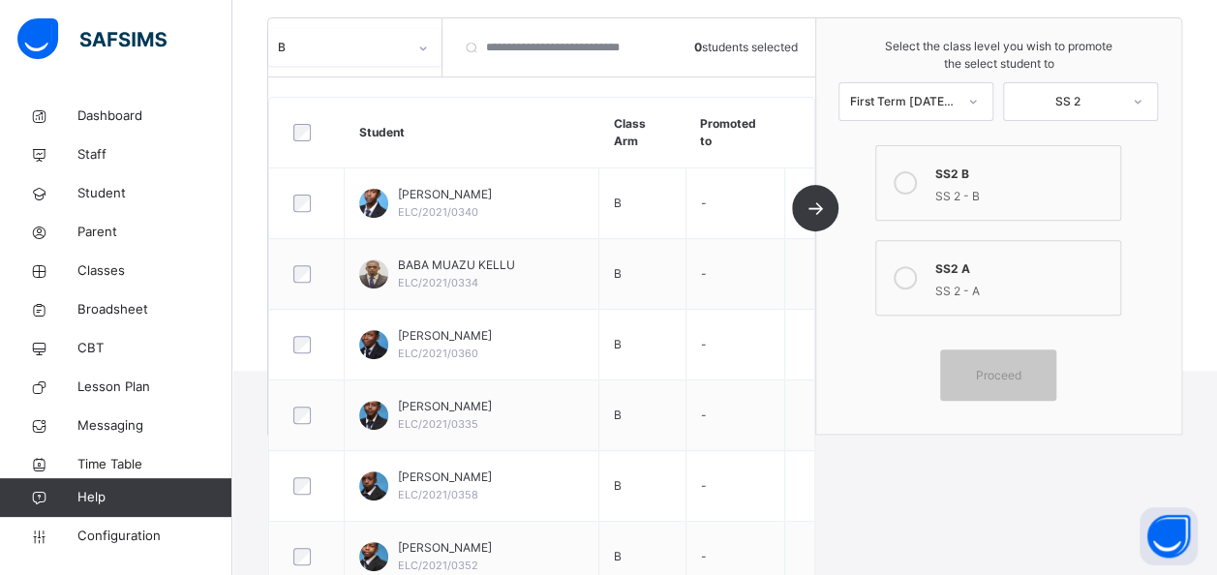
click at [917, 178] on icon at bounding box center [905, 182] width 23 height 23
click at [297, 140] on div at bounding box center [307, 132] width 45 height 41
click at [994, 358] on div "Proceed" at bounding box center [998, 374] width 116 height 51
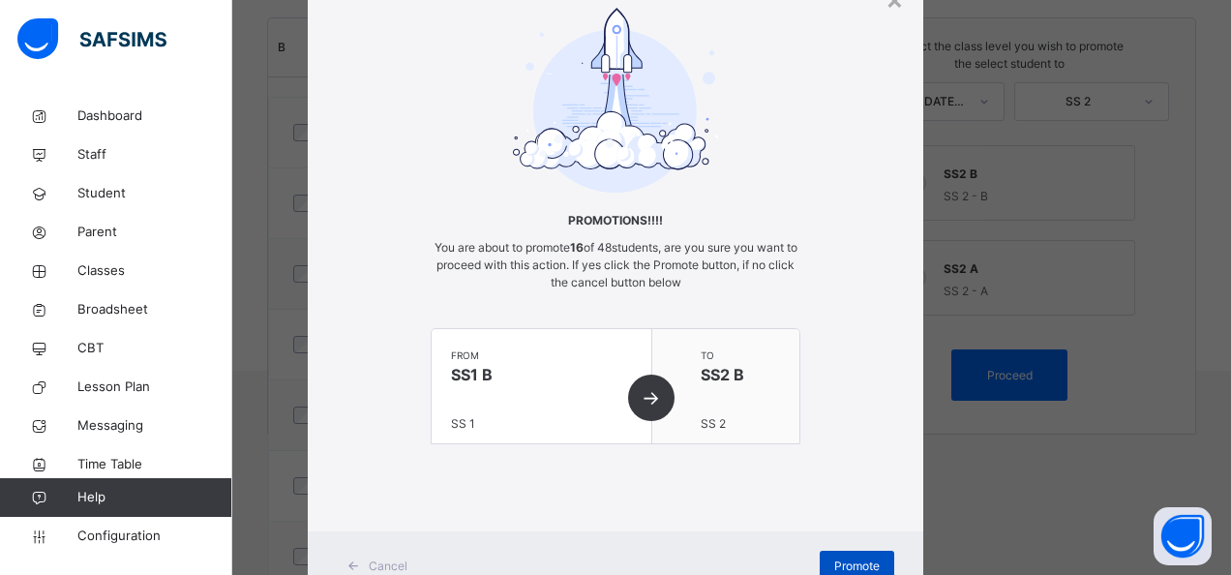
click at [844, 560] on span "Promote" at bounding box center [856, 566] width 45 height 17
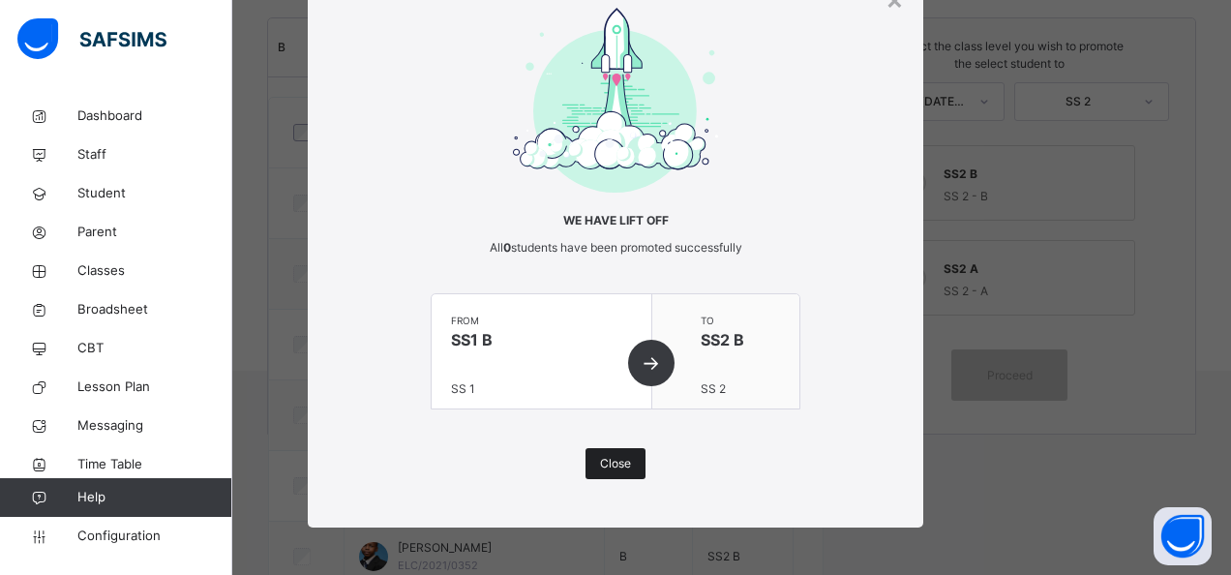
click at [612, 459] on span "Close" at bounding box center [615, 463] width 31 height 17
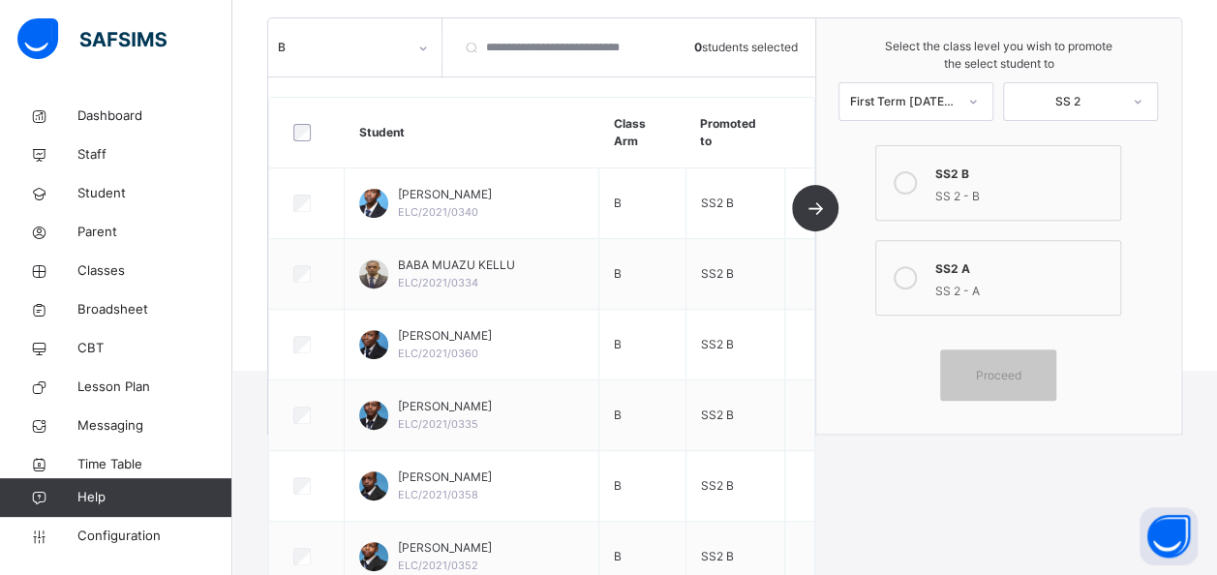
click at [424, 49] on icon at bounding box center [423, 48] width 12 height 19
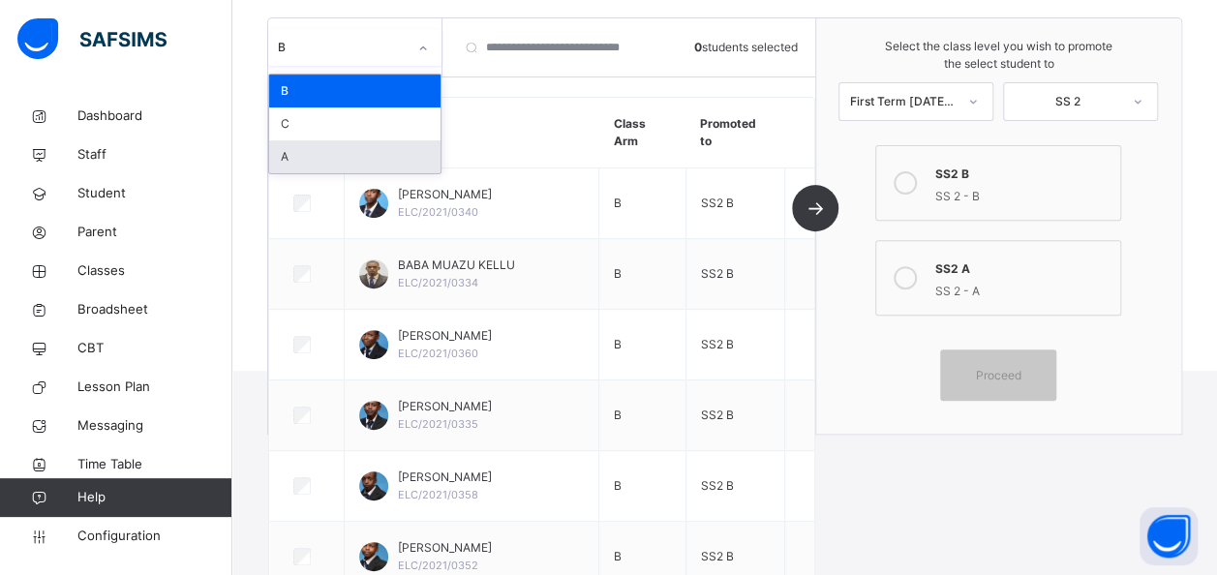
click at [309, 154] on div "A" at bounding box center [354, 156] width 171 height 33
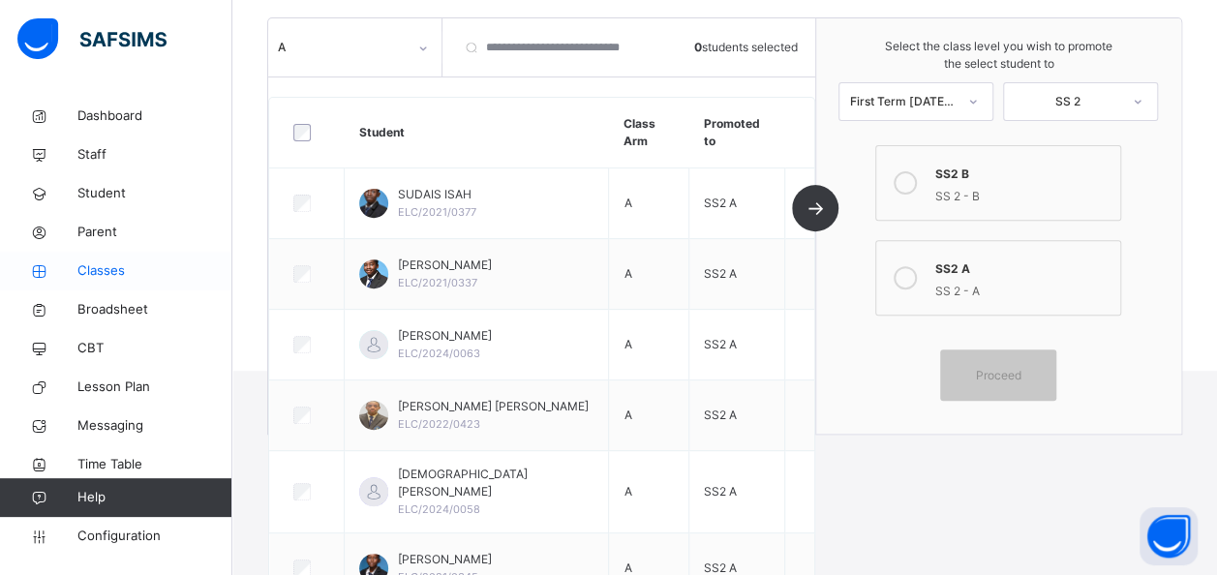
click at [99, 273] on span "Classes" at bounding box center [154, 270] width 155 height 19
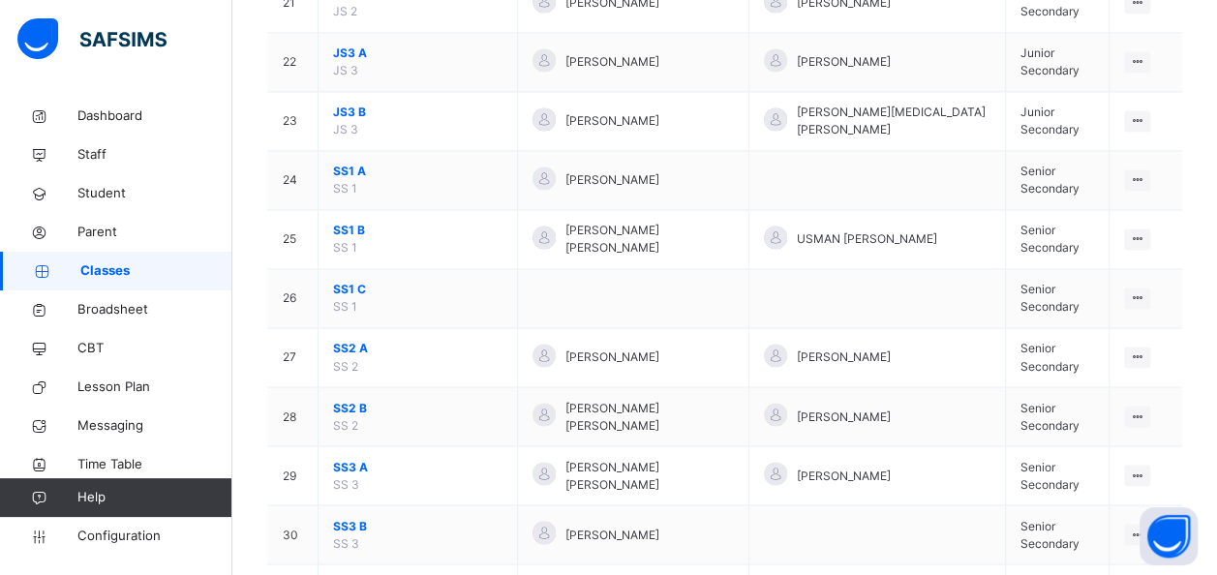
scroll to position [1457, 0]
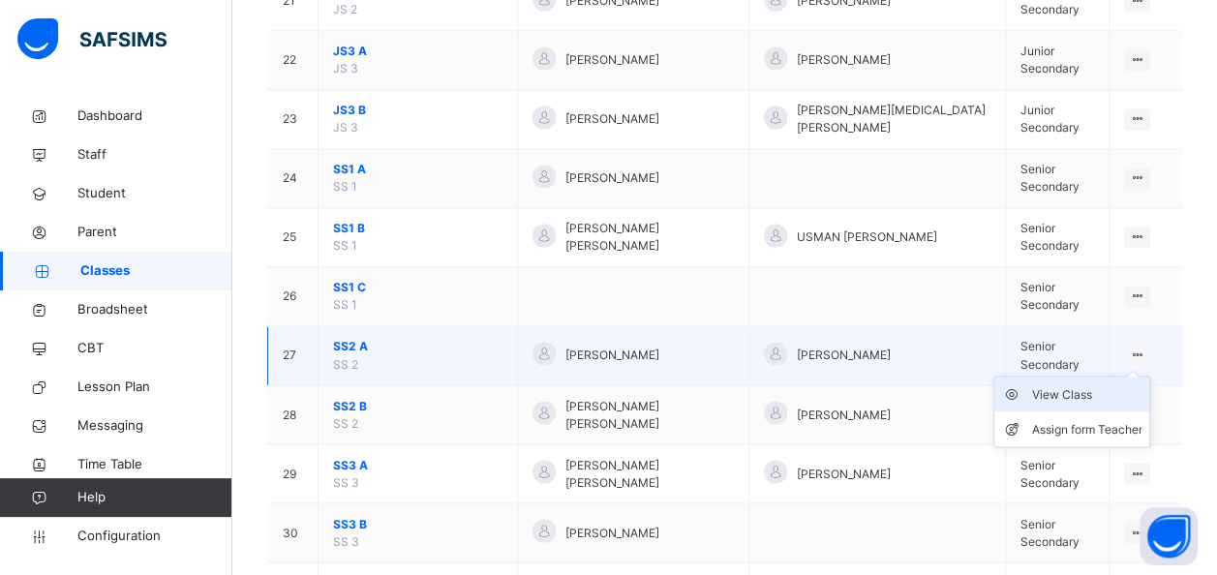
click at [1070, 384] on div "View Class" at bounding box center [1086, 393] width 110 height 19
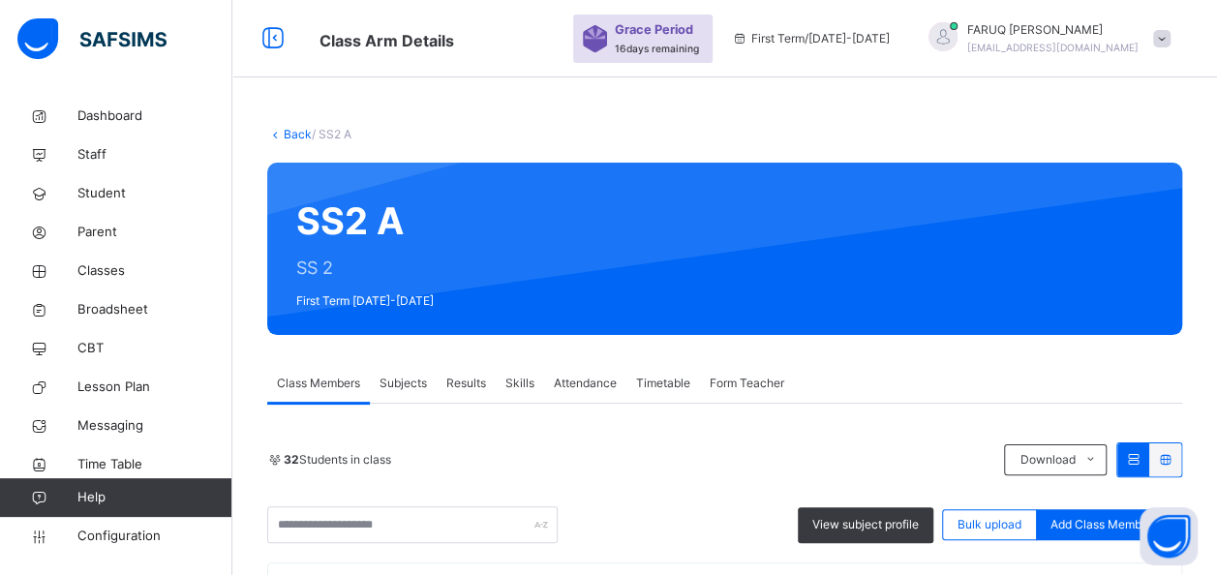
click at [292, 130] on link "Back" at bounding box center [298, 134] width 28 height 15
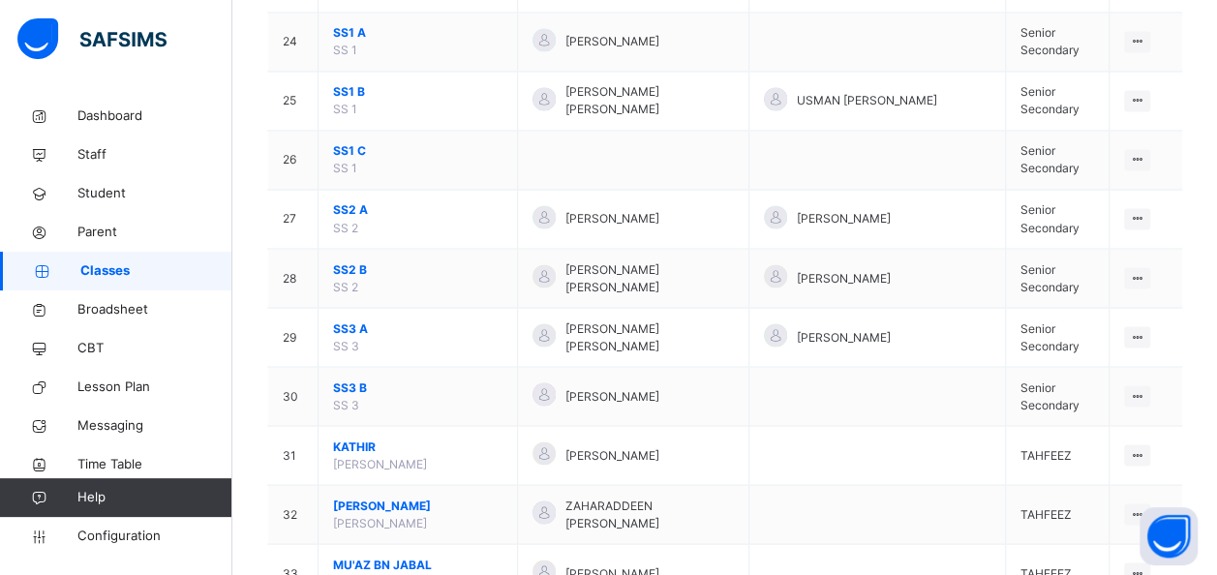
scroll to position [1595, 0]
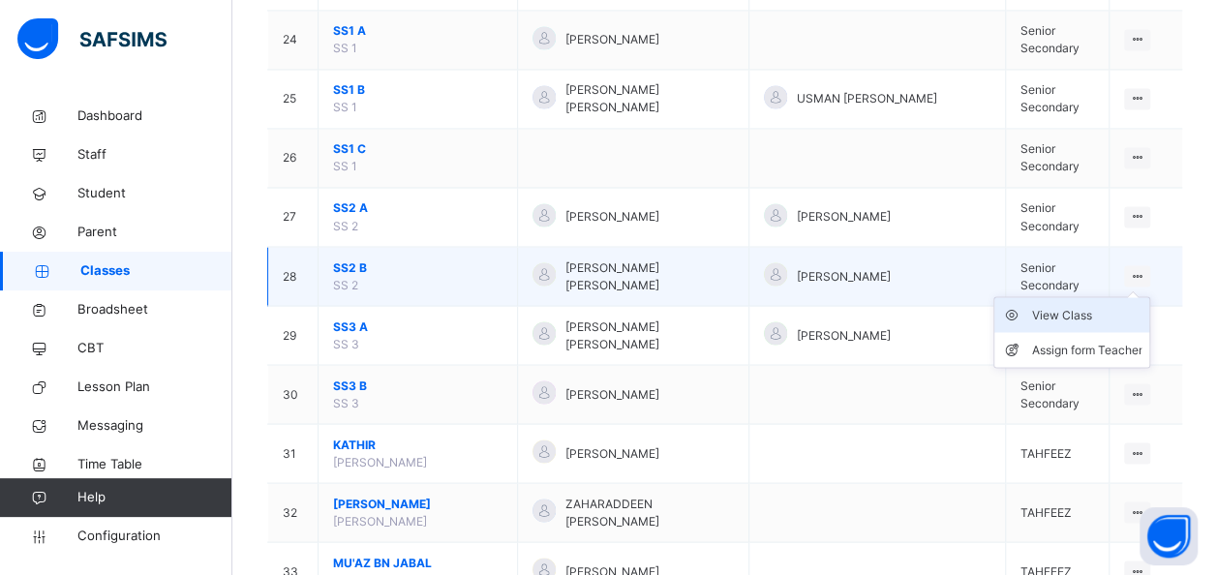
click at [1076, 305] on div "View Class" at bounding box center [1086, 314] width 110 height 19
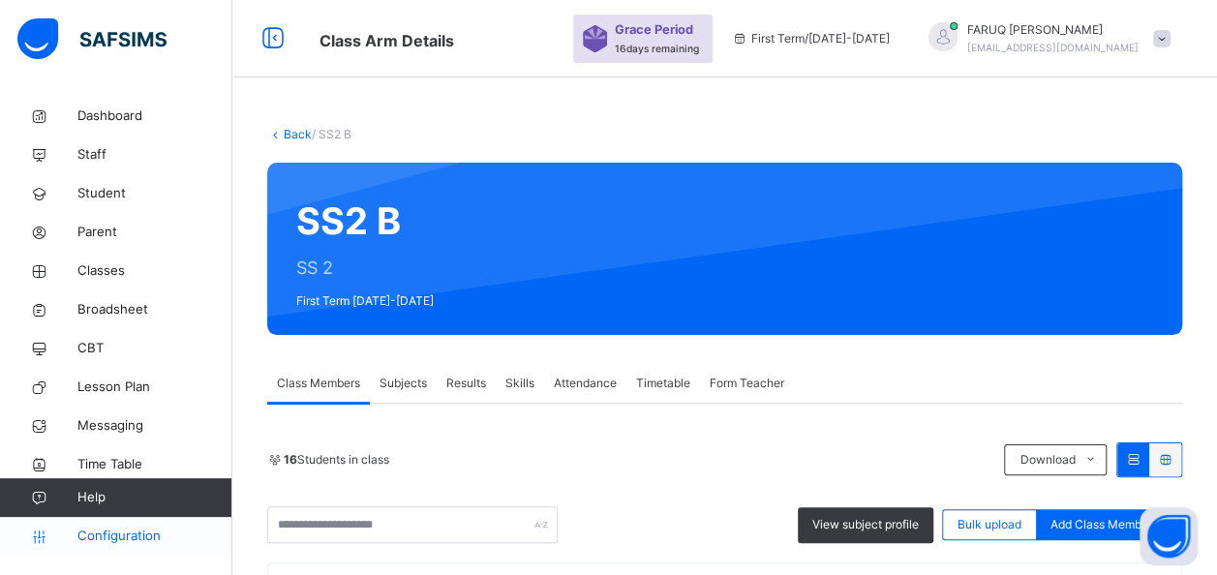
click at [139, 531] on span "Configuration" at bounding box center [154, 536] width 154 height 19
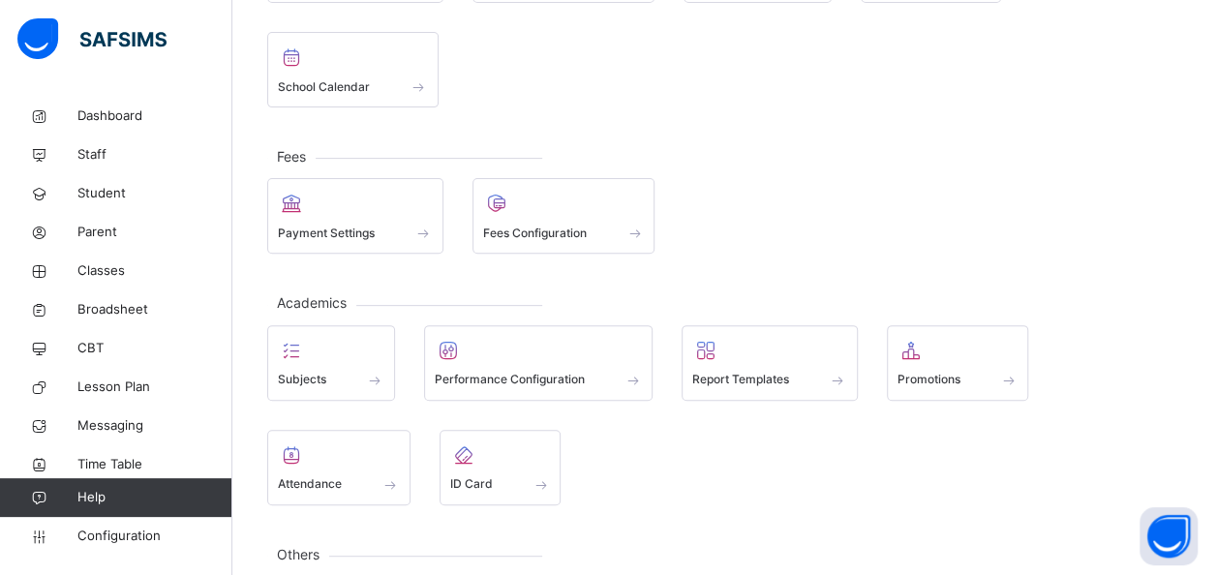
scroll to position [230, 0]
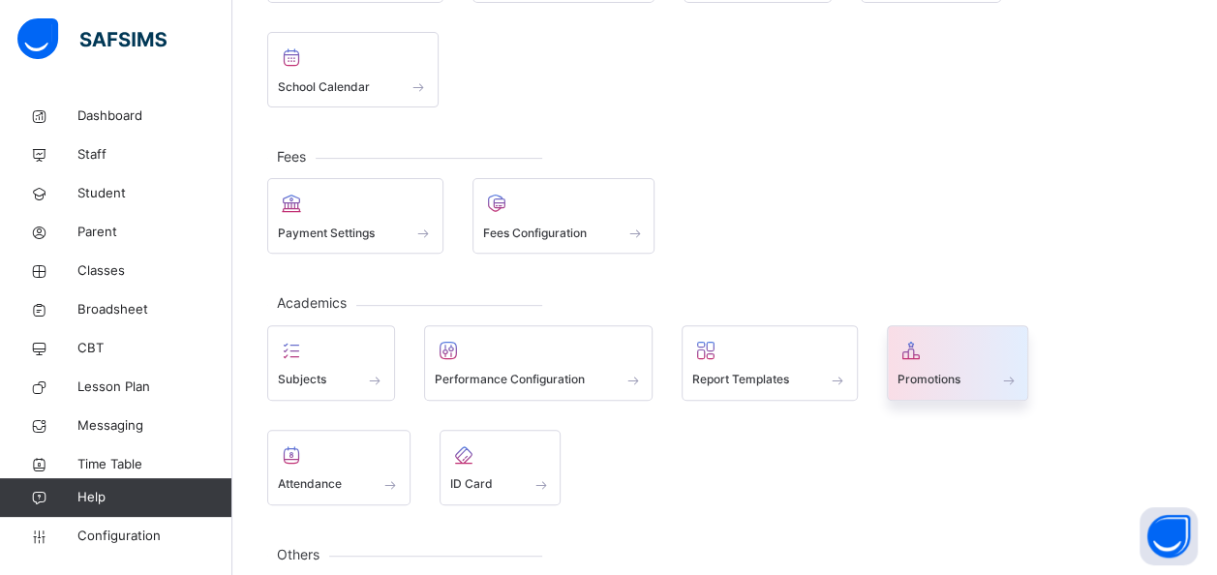
click at [946, 371] on span "Promotions" at bounding box center [928, 379] width 63 height 17
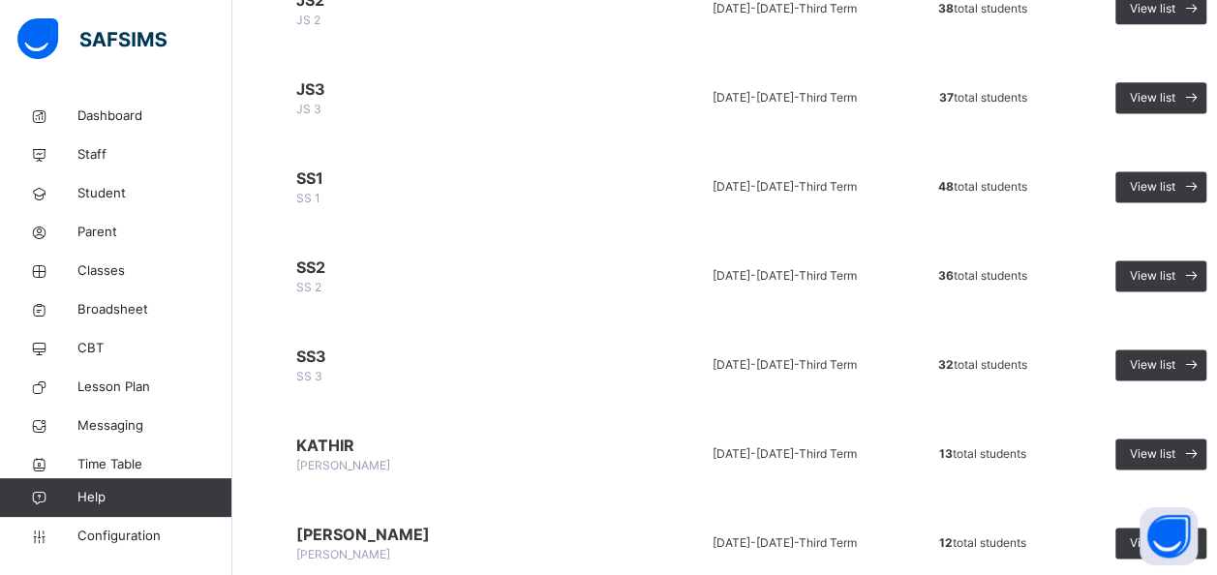
scroll to position [1274, 0]
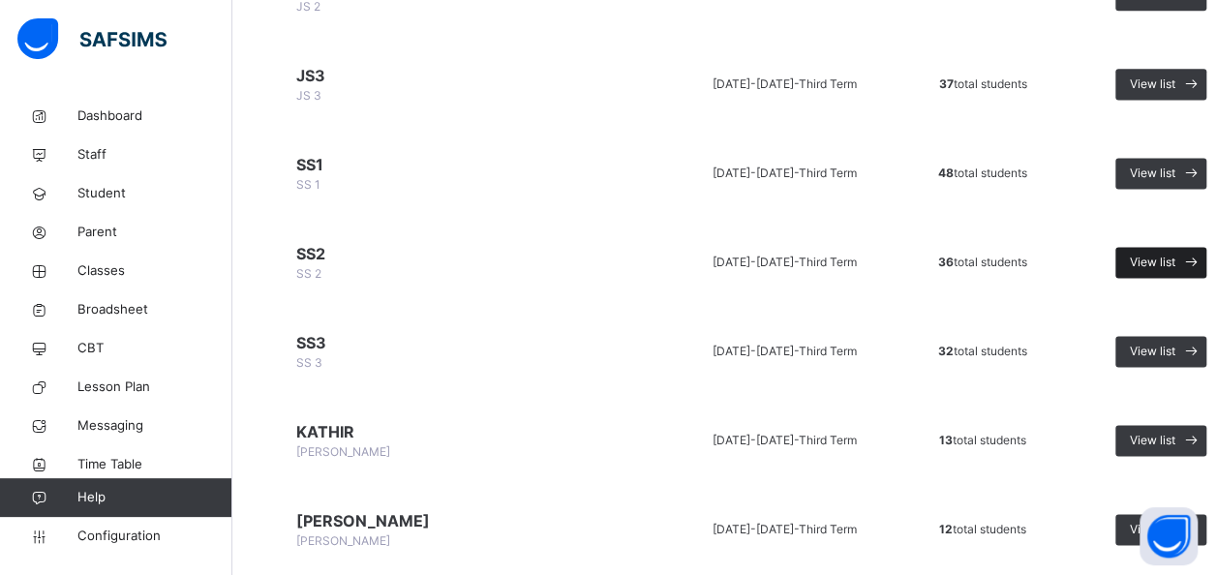
click at [1146, 261] on span "View list" at bounding box center [1152, 262] width 45 height 17
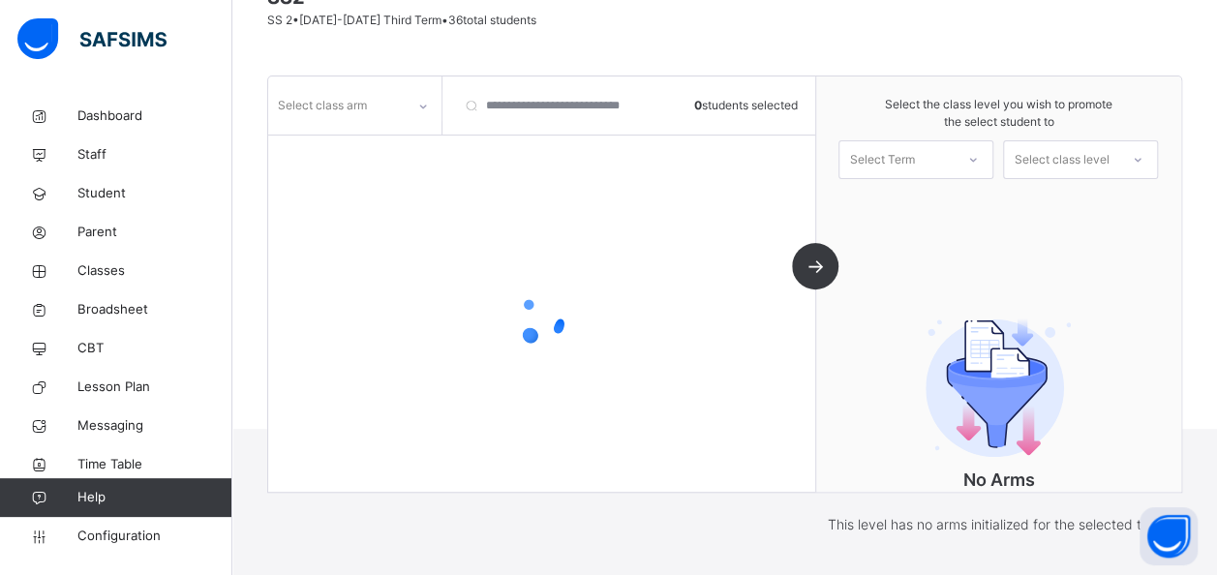
scroll to position [248, 0]
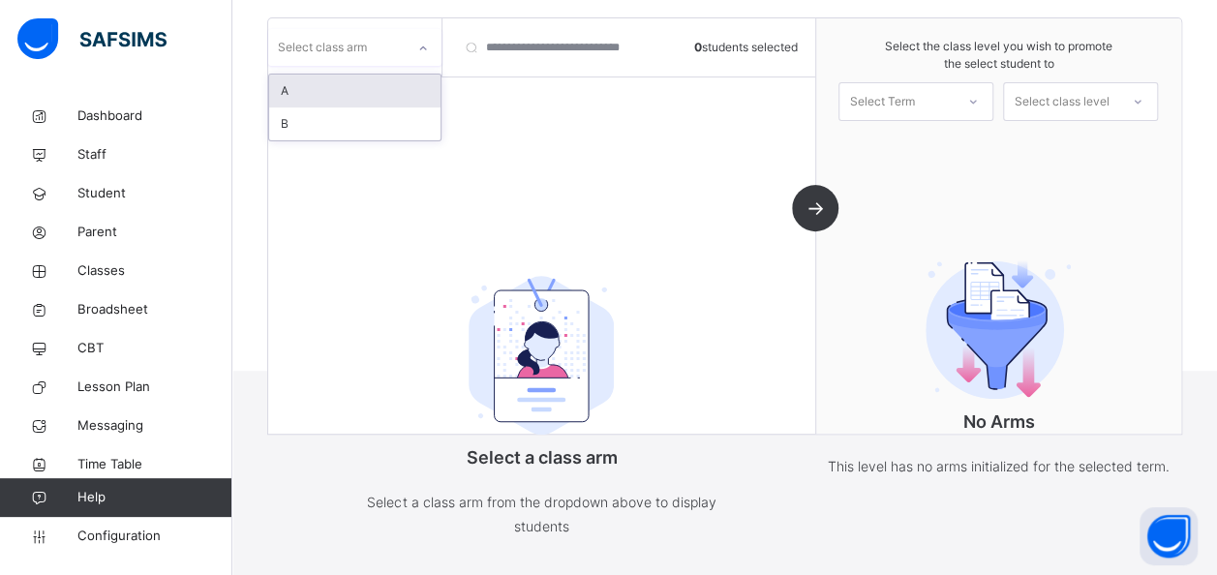
click at [422, 48] on icon at bounding box center [423, 48] width 7 height 4
click at [362, 78] on div "A" at bounding box center [354, 91] width 171 height 33
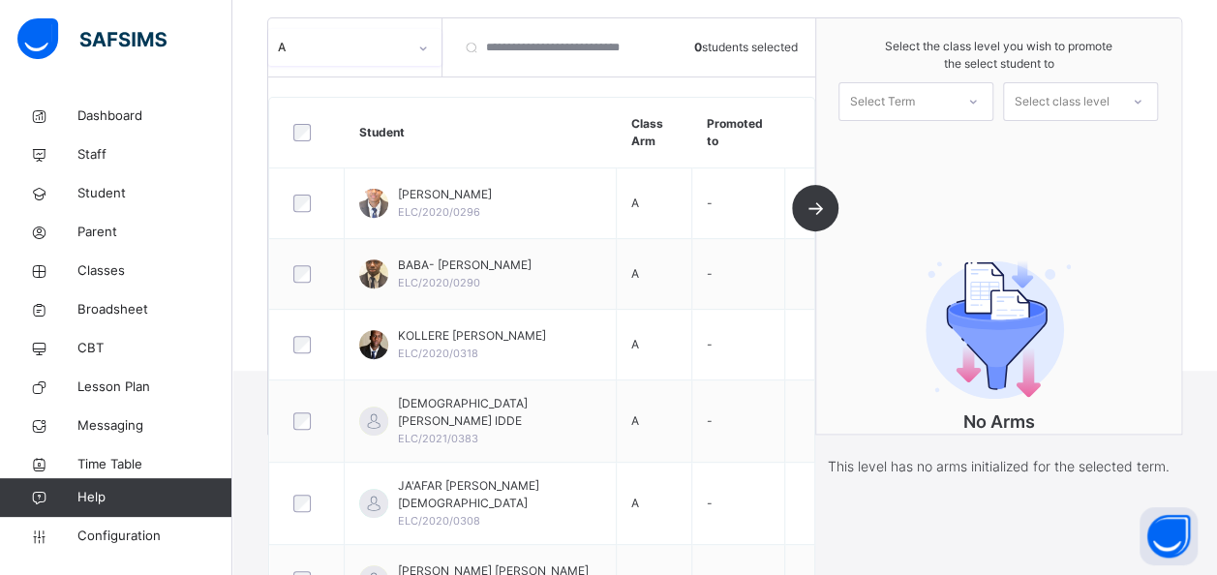
click at [970, 91] on div at bounding box center [972, 101] width 35 height 33
click at [921, 137] on div "First Term [DATE]-[DATE]" at bounding box center [915, 155] width 153 height 50
click at [1118, 107] on div "Select class level" at bounding box center [1061, 102] width 114 height 30
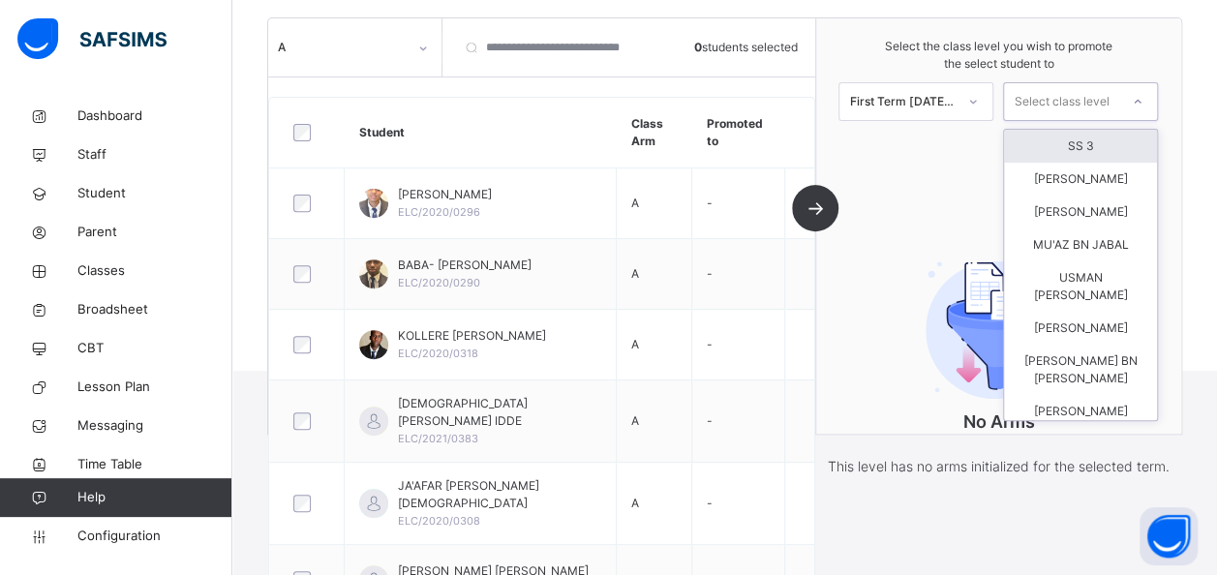
click at [1087, 136] on div "SS 3" at bounding box center [1080, 146] width 153 height 33
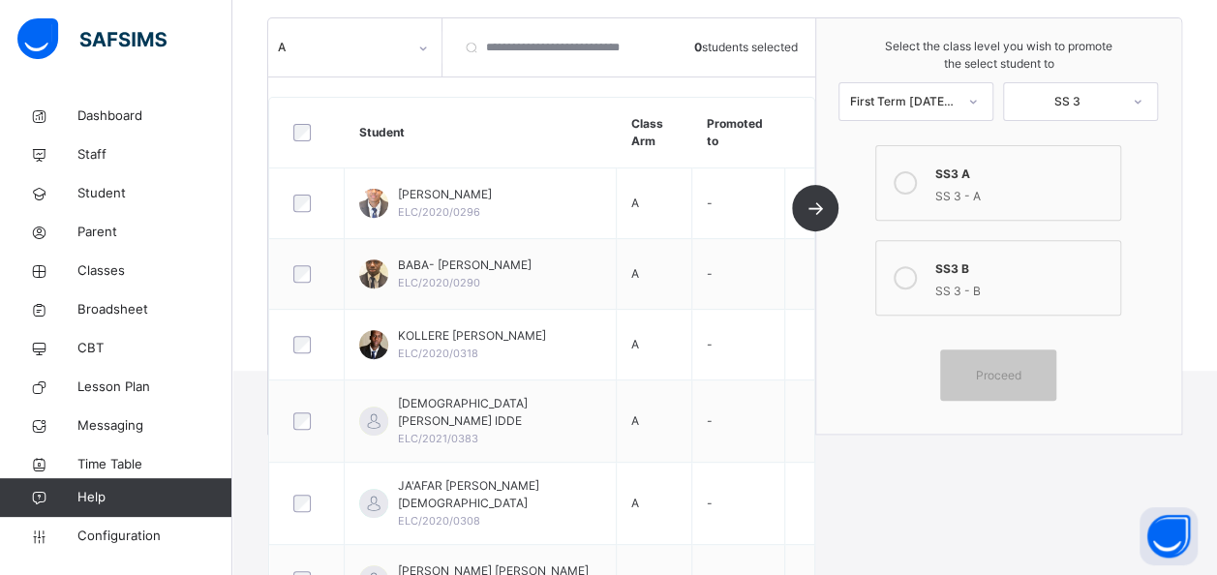
click at [914, 184] on icon at bounding box center [905, 182] width 23 height 23
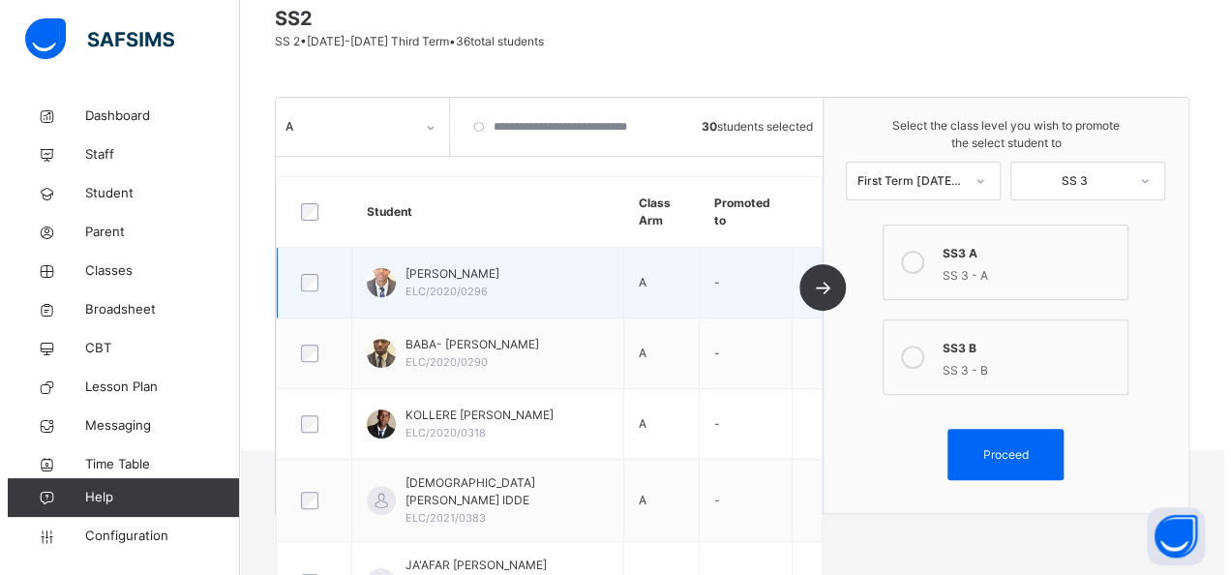
scroll to position [168, 0]
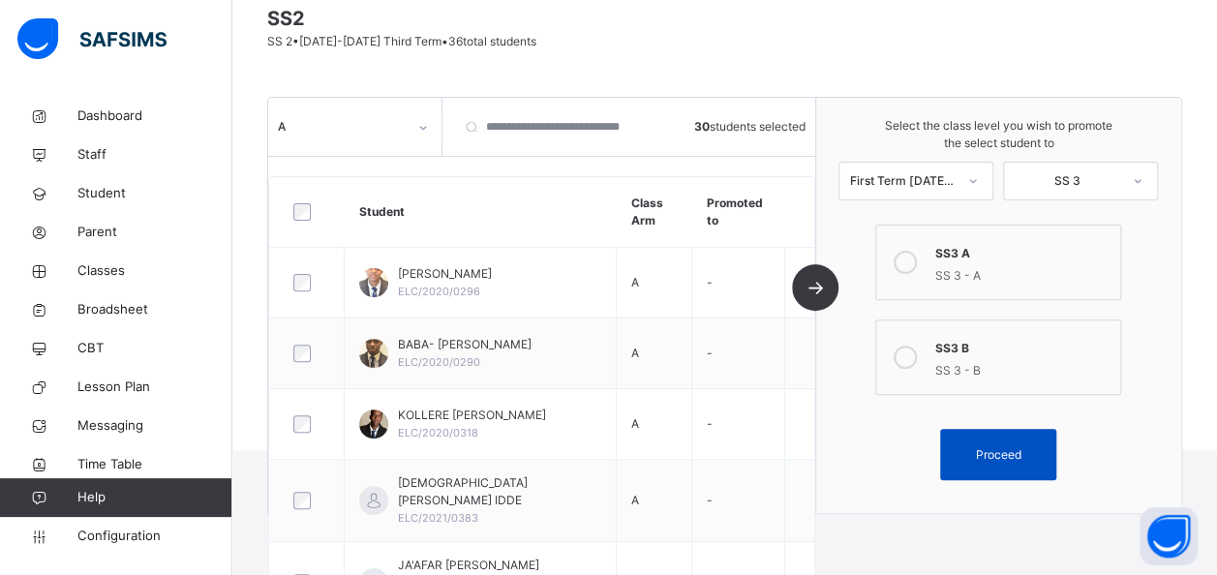
click at [999, 446] on span "Proceed" at bounding box center [998, 454] width 45 height 17
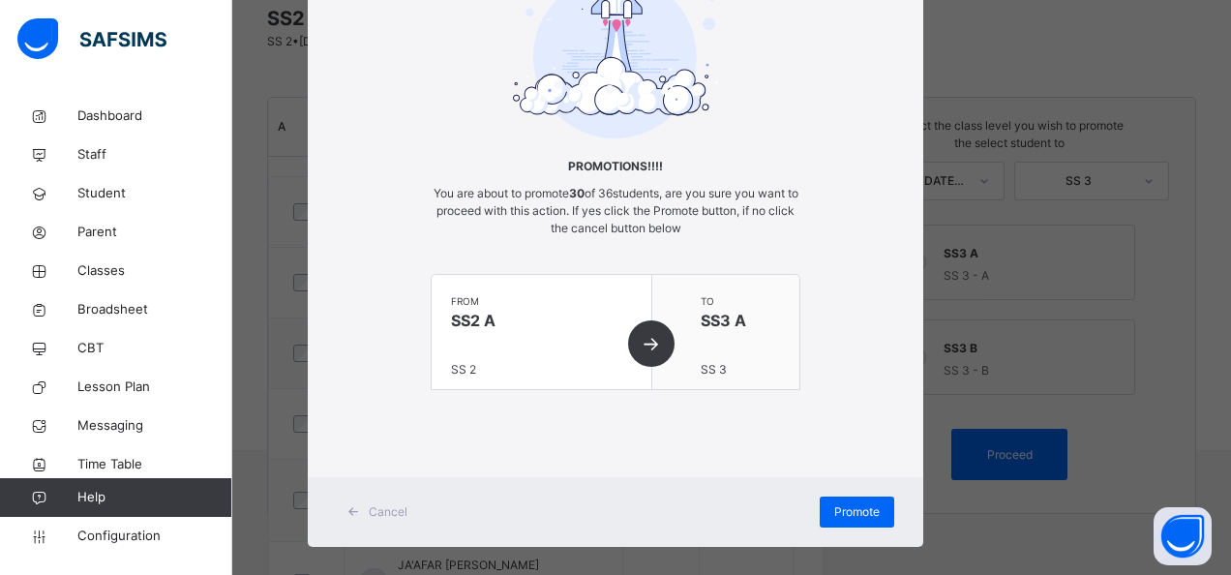
scroll to position [145, 0]
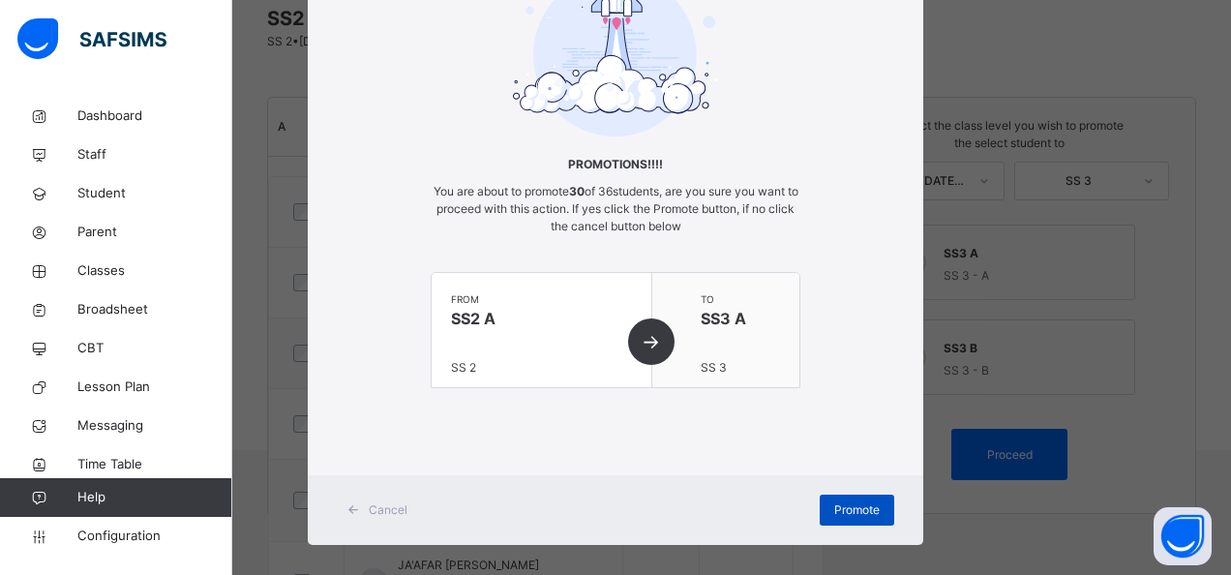
click at [853, 507] on span "Promote" at bounding box center [856, 509] width 45 height 17
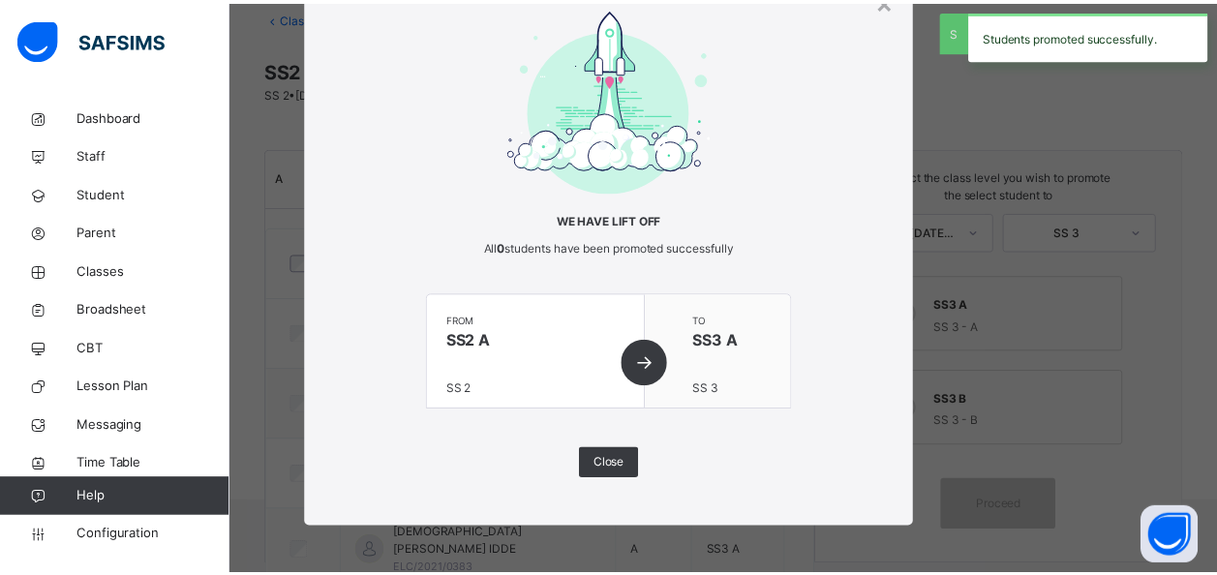
scroll to position [168, 0]
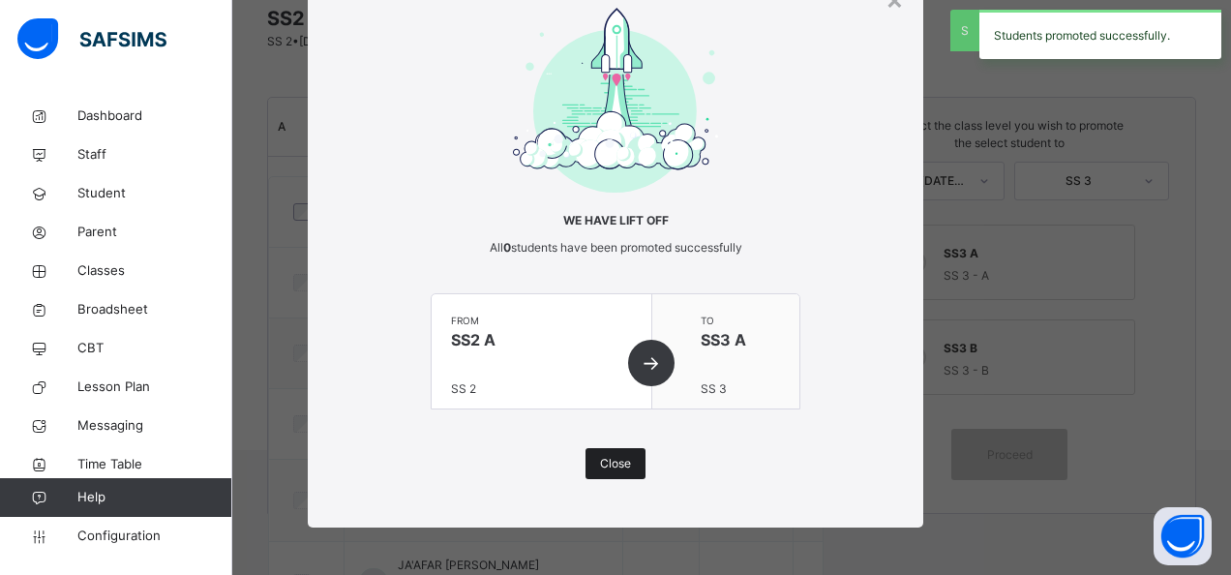
click at [607, 465] on span "Close" at bounding box center [615, 463] width 31 height 17
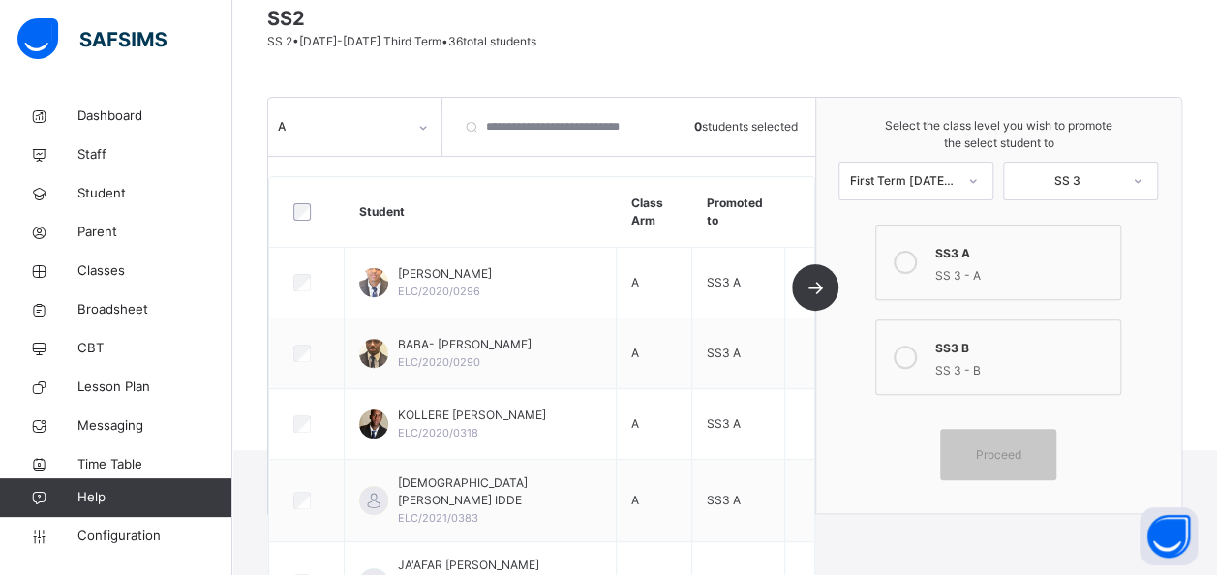
click at [397, 122] on div "A" at bounding box center [342, 126] width 129 height 17
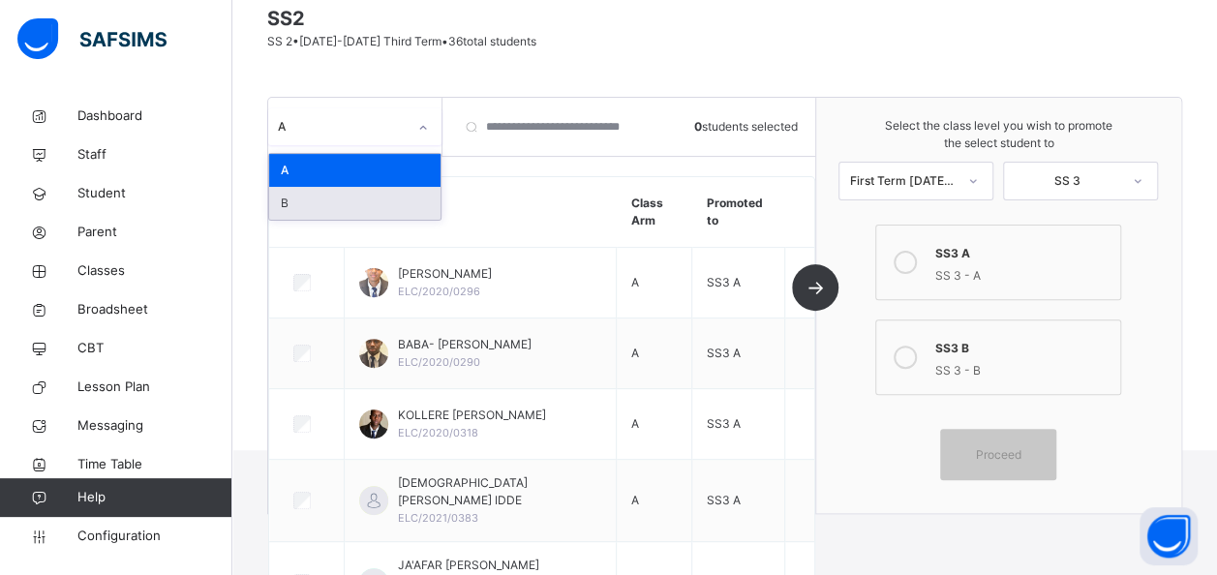
click at [312, 197] on div "B" at bounding box center [354, 203] width 171 height 33
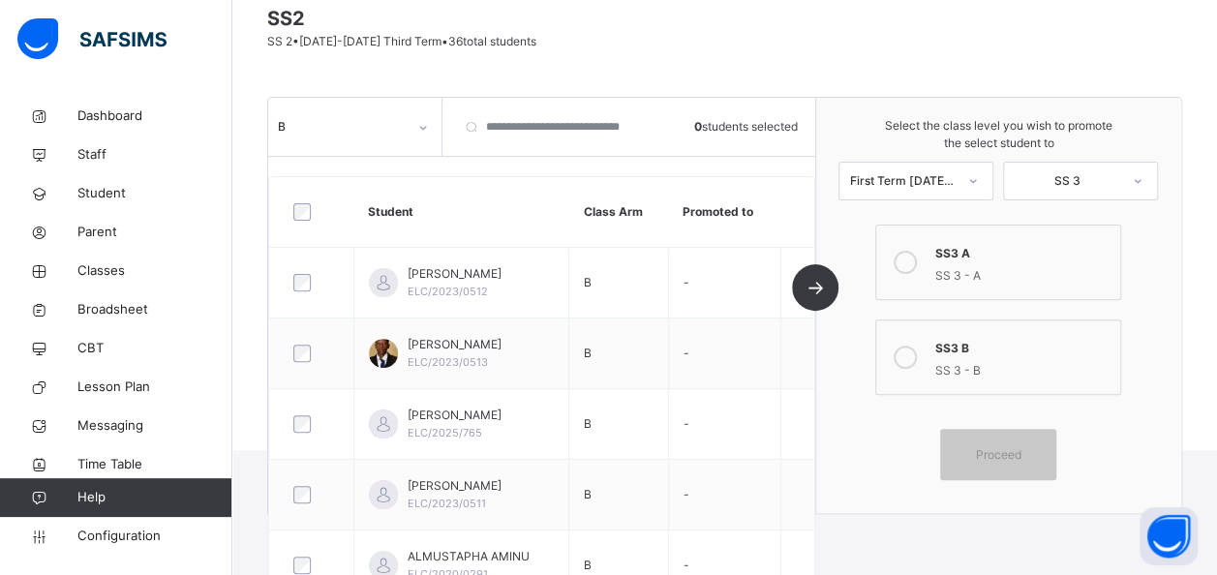
click at [960, 373] on div "SS 3 - B" at bounding box center [1022, 368] width 176 height 22
click at [1021, 451] on span "Proceed" at bounding box center [998, 454] width 45 height 17
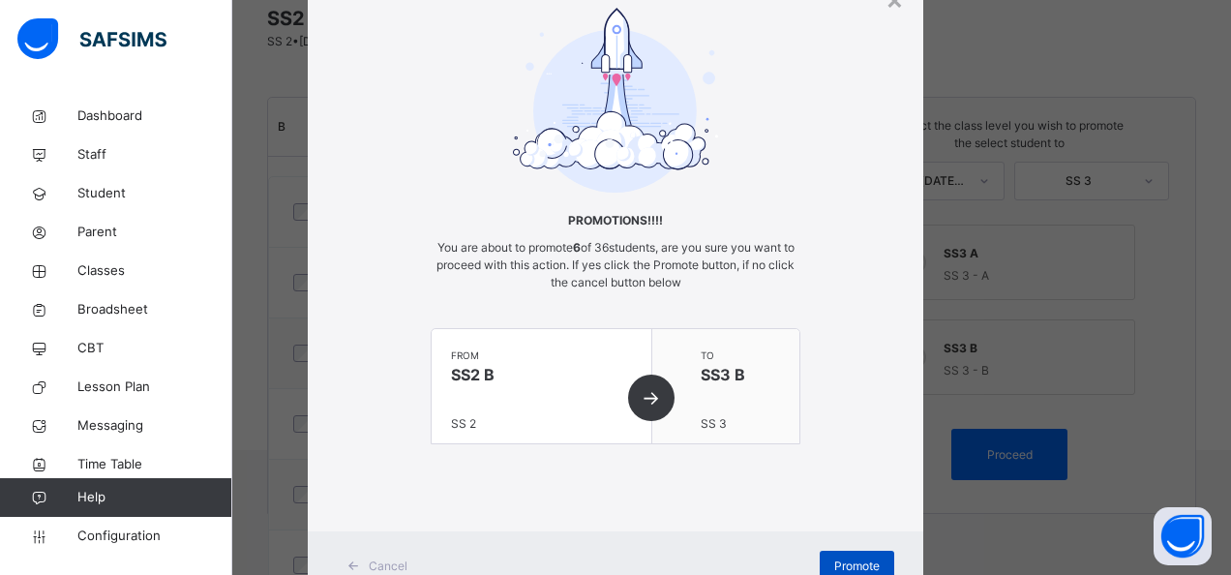
click at [866, 559] on span "Promote" at bounding box center [856, 566] width 45 height 17
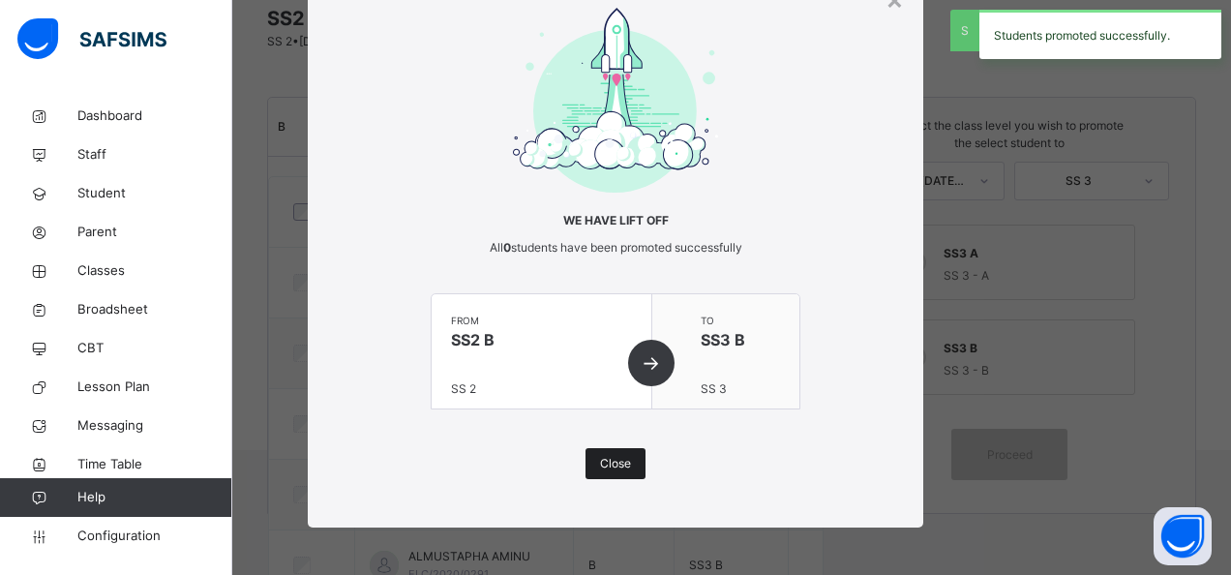
click at [627, 467] on div "Close" at bounding box center [616, 463] width 60 height 31
